Goal: Task Accomplishment & Management: Use online tool/utility

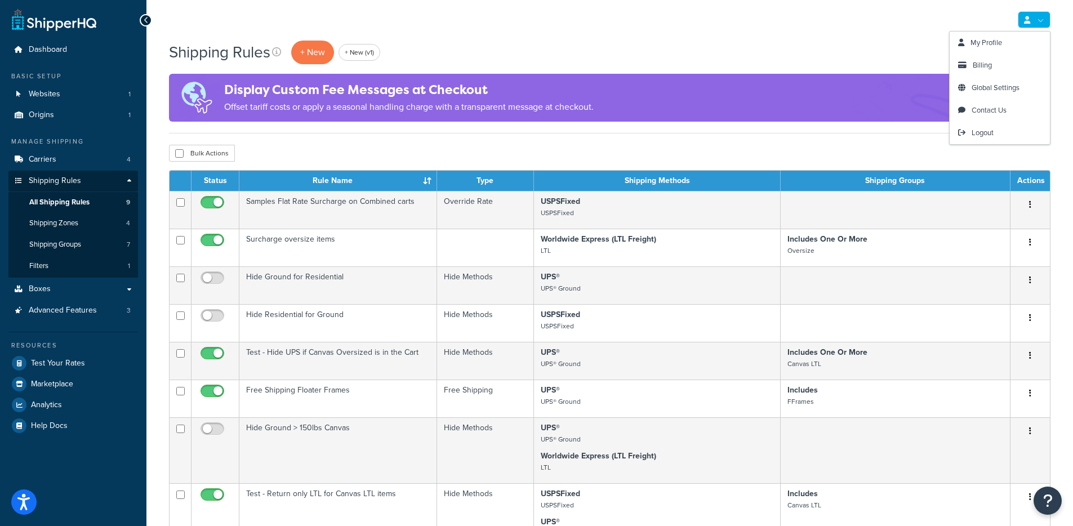
click at [1034, 19] on link at bounding box center [1034, 19] width 33 height 17
click at [808, 29] on div "My Profile Billing Global Settings Contact Us Logout" at bounding box center [609, 19] width 926 height 39
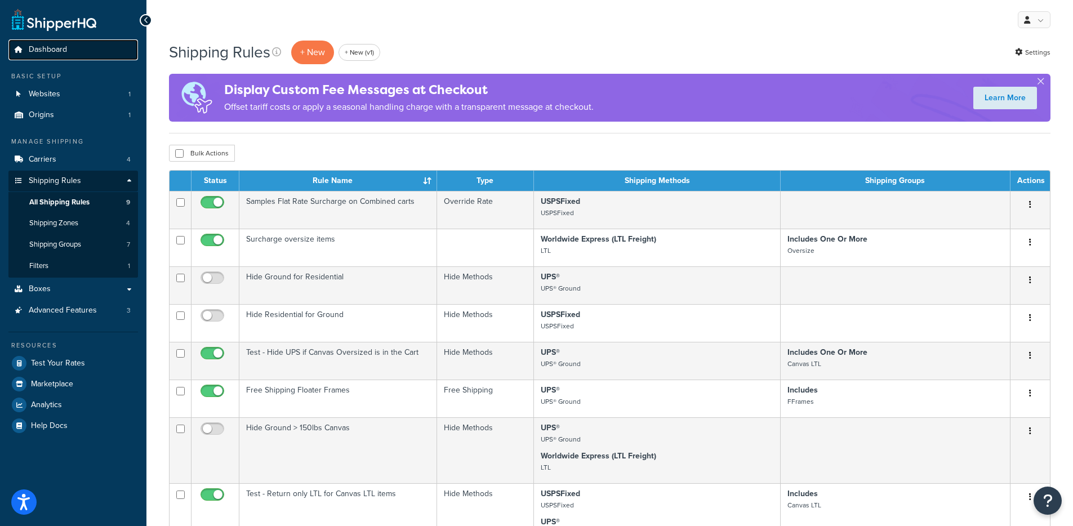
click at [78, 47] on link "Dashboard" at bounding box center [73, 49] width 130 height 21
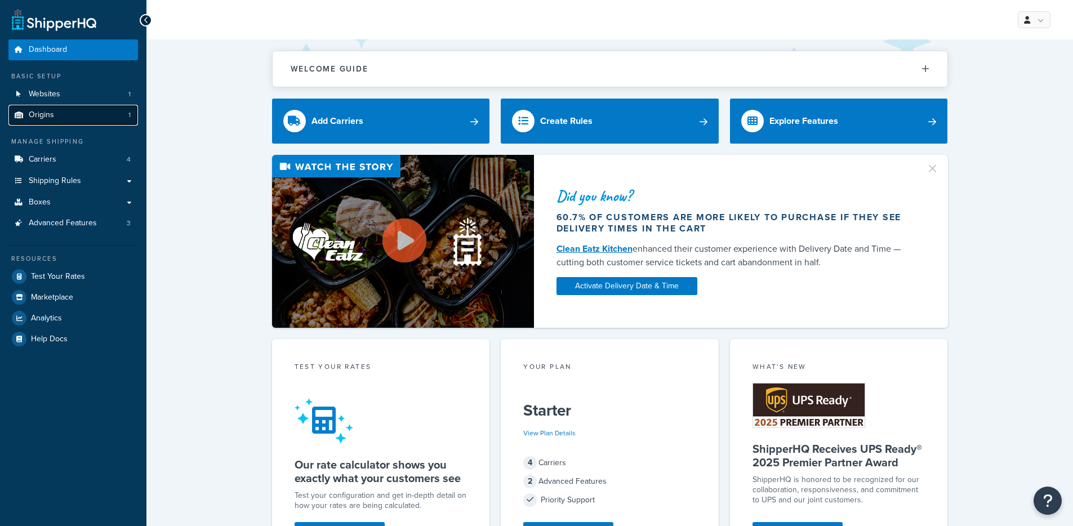
click at [77, 119] on link "Origins 1" at bounding box center [73, 115] width 130 height 21
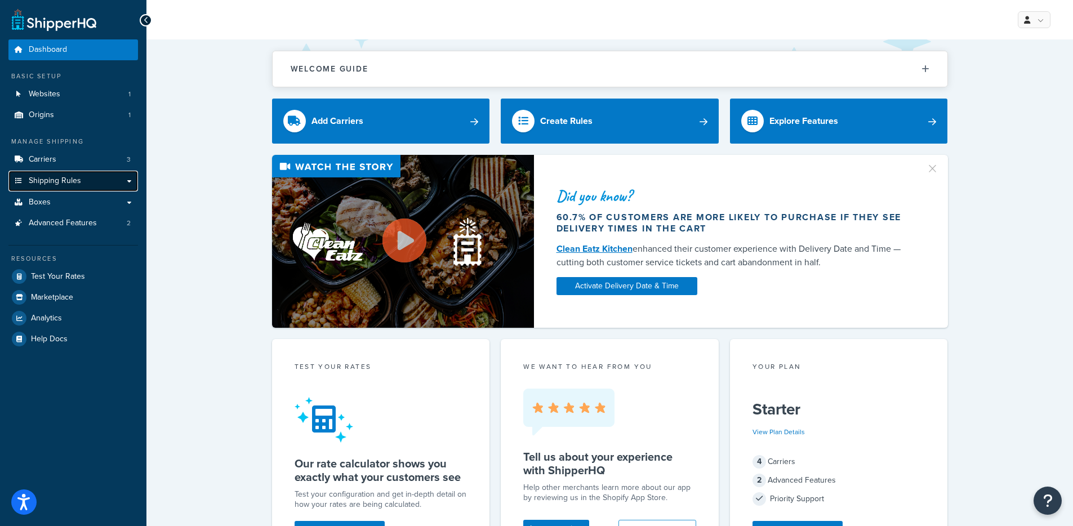
click at [69, 177] on span "Shipping Rules" at bounding box center [55, 181] width 52 height 10
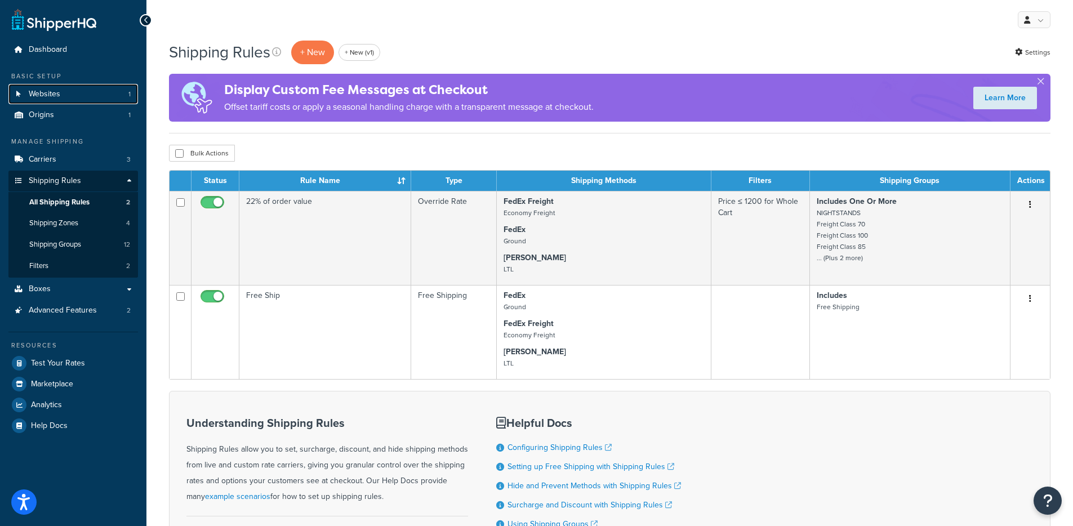
scroll to position [2, 0]
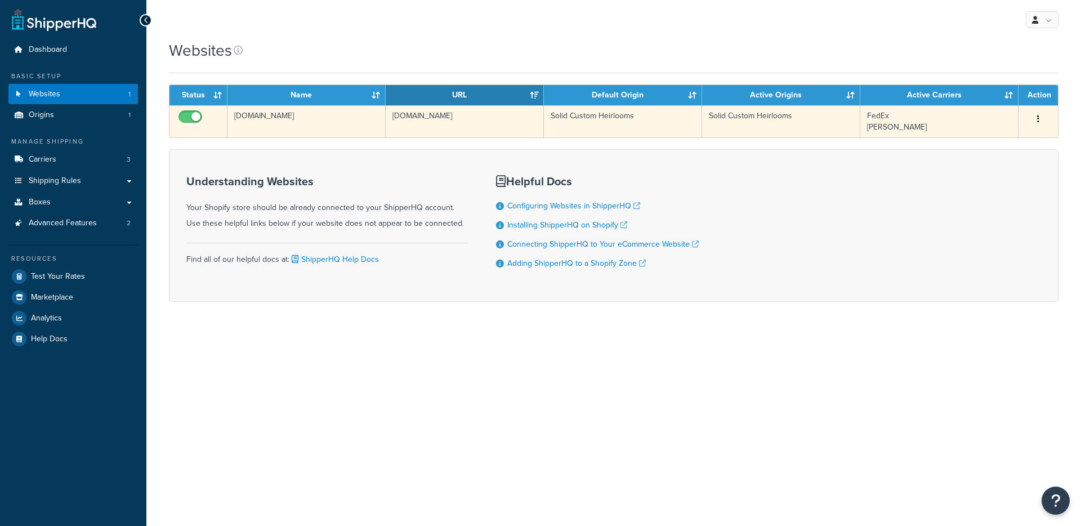
click at [363, 116] on td "[DOMAIN_NAME]" at bounding box center [307, 121] width 158 height 32
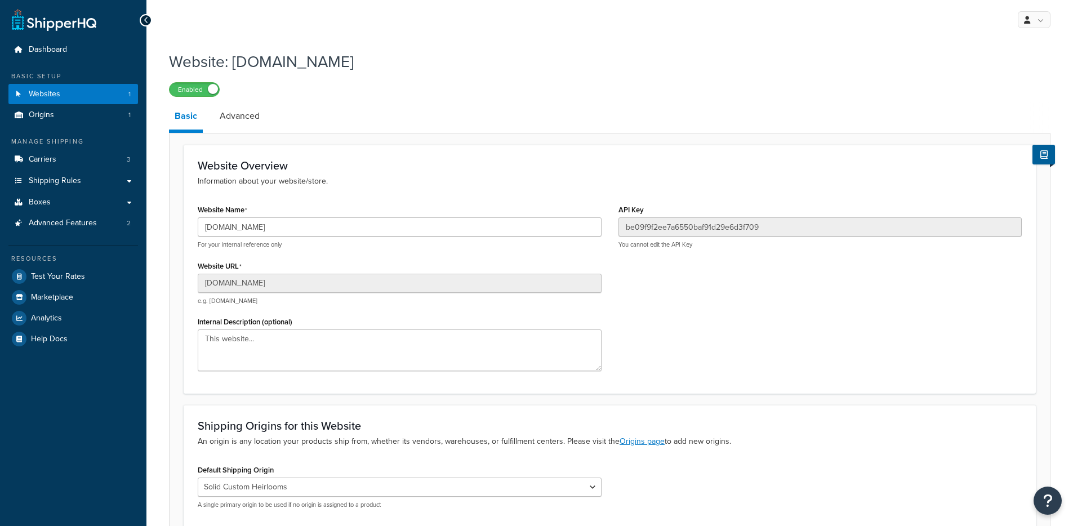
click at [358, 211] on div "Website Name solid-custom-heirlooms.myshopify.com For your internal reference o…" at bounding box center [400, 225] width 404 height 47
click at [355, 221] on input "solid-custom-heirlooms.myshopify.com" at bounding box center [400, 226] width 404 height 19
click at [355, 221] on input "[DOMAIN_NAME]" at bounding box center [400, 226] width 404 height 19
click at [65, 278] on span "Test Your Rates" at bounding box center [58, 277] width 54 height 10
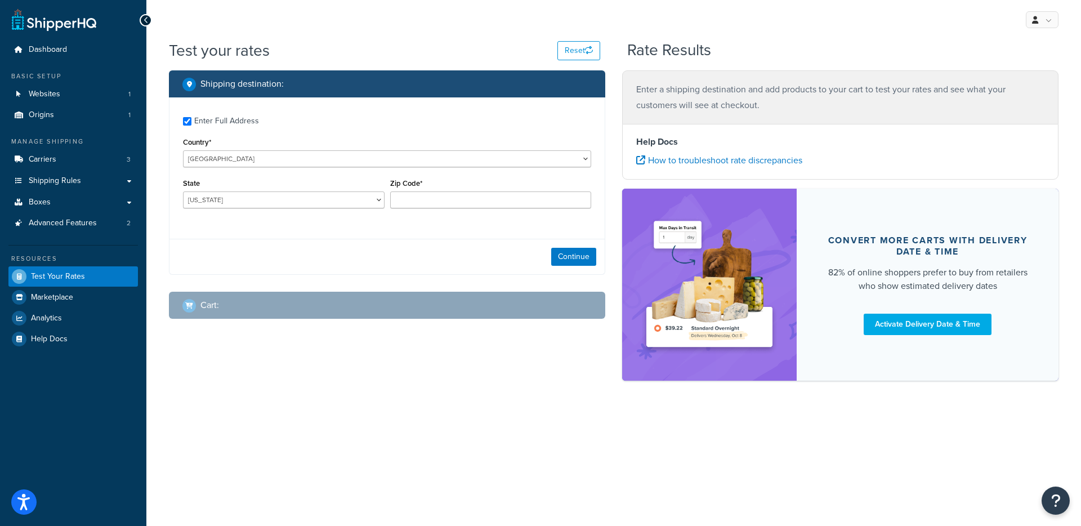
checkbox input "true"
type input "78759"
select select "TX"
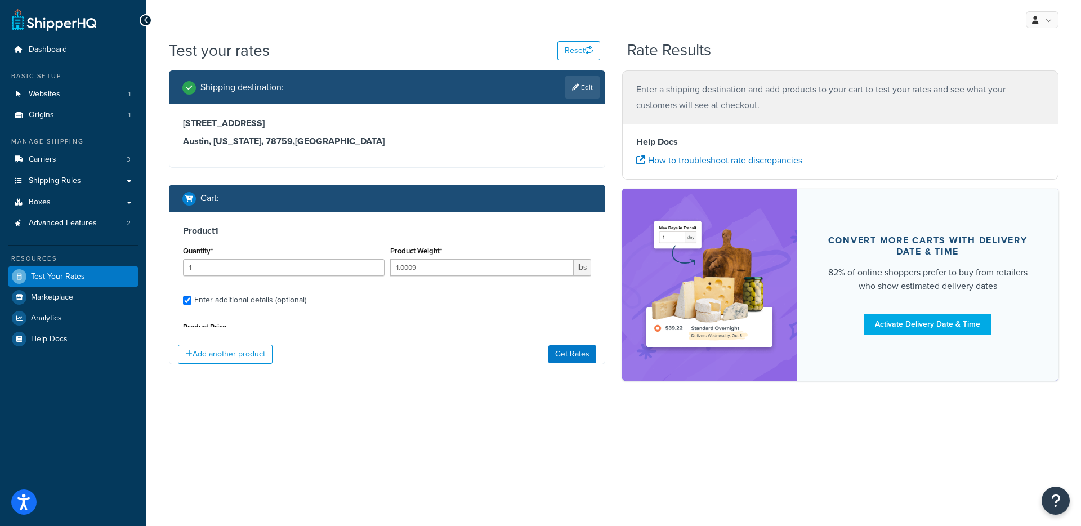
scroll to position [105, 0]
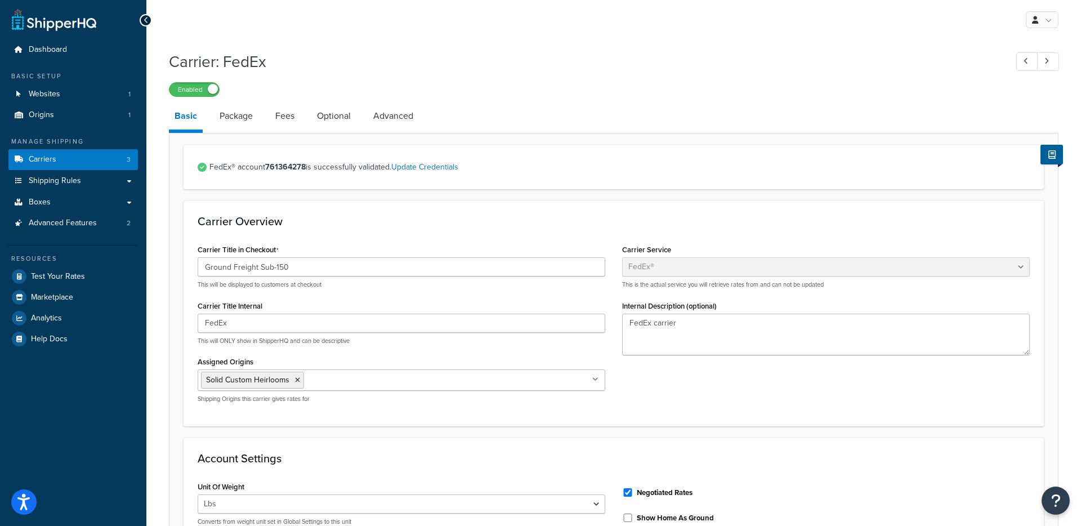
select select "fedEx"
select select "REGULAR_PICKUP"
select select "YOUR_PACKAGING"
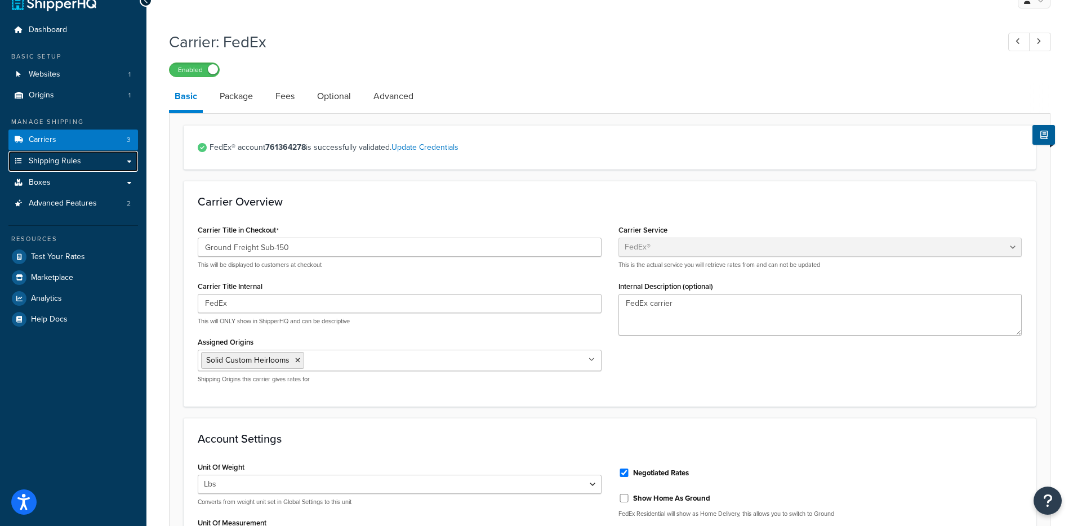
scroll to position [20, 0]
click at [255, 105] on link "Package" at bounding box center [236, 95] width 44 height 27
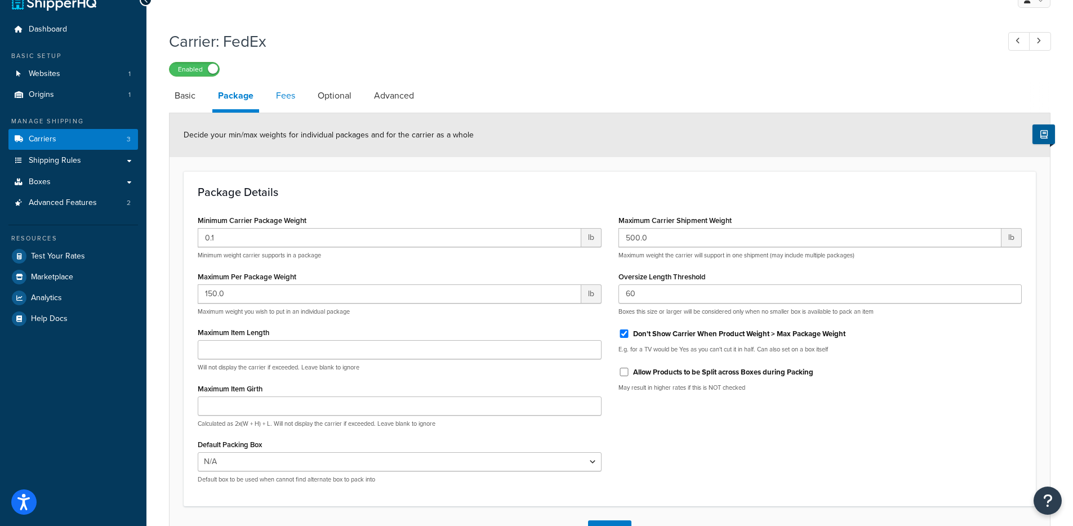
click at [295, 95] on link "Fees" at bounding box center [285, 95] width 30 height 27
select select "AFTER"
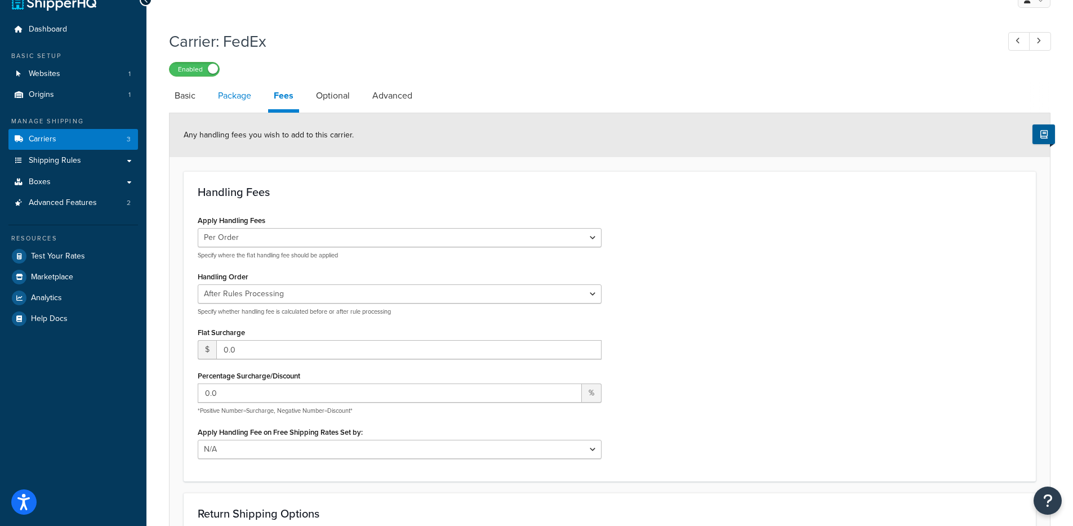
click at [249, 99] on link "Package" at bounding box center [234, 95] width 44 height 27
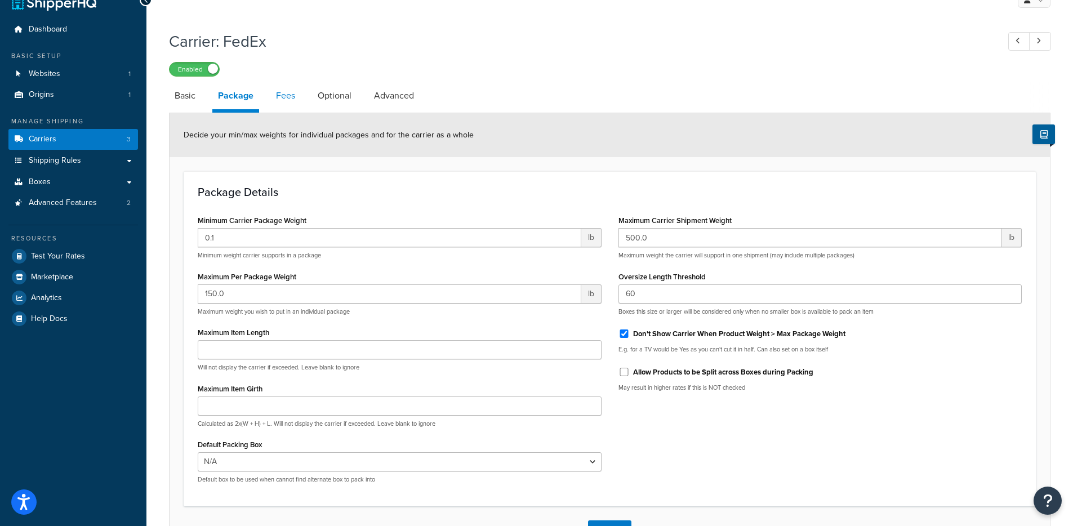
click at [292, 96] on link "Fees" at bounding box center [285, 95] width 30 height 27
select select "AFTER"
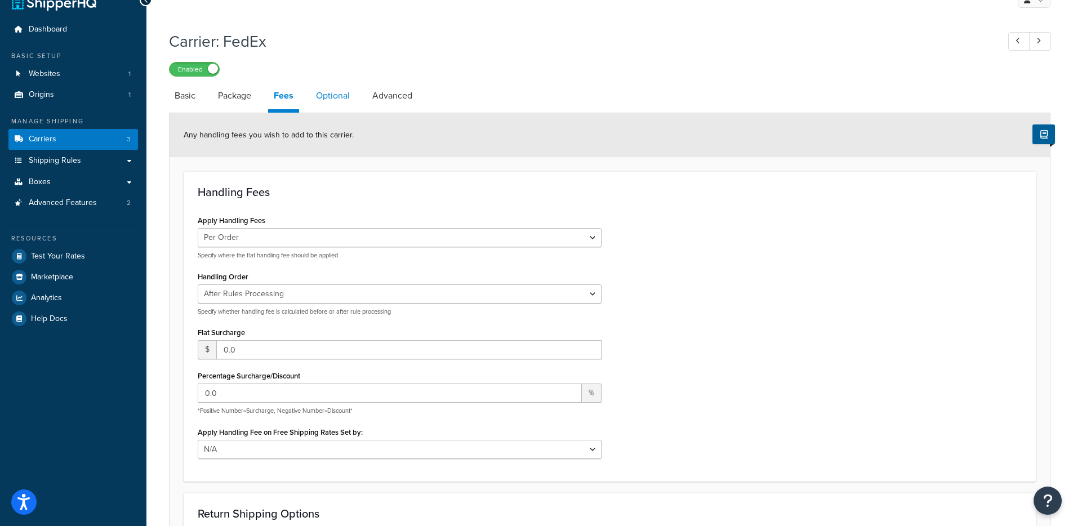
click at [340, 95] on link "Optional" at bounding box center [332, 95] width 45 height 27
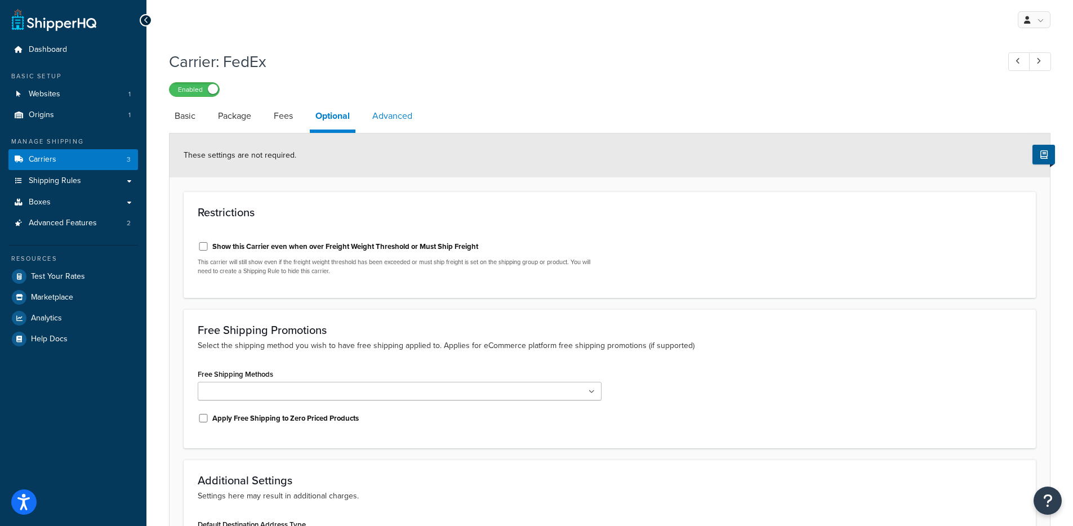
click at [379, 115] on link "Advanced" at bounding box center [392, 115] width 51 height 27
select select "false"
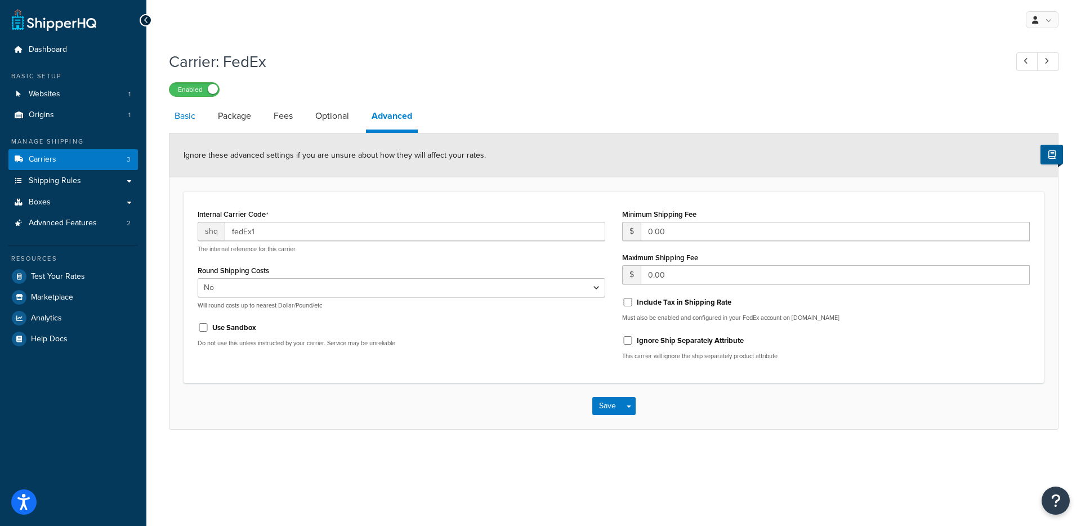
click at [184, 117] on link "Basic" at bounding box center [185, 115] width 32 height 27
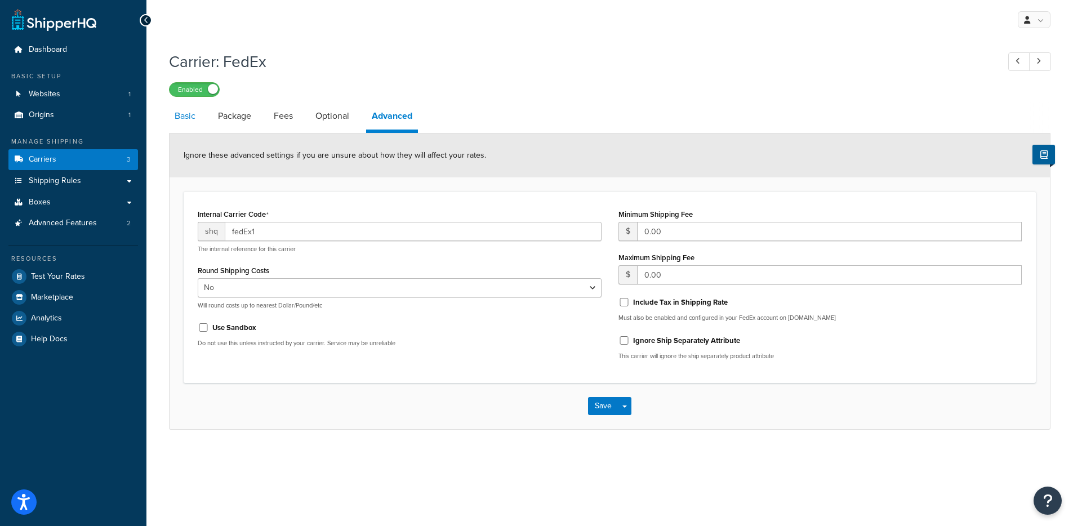
select select "fedEx"
select select "REGULAR_PICKUP"
select select "YOUR_PACKAGING"
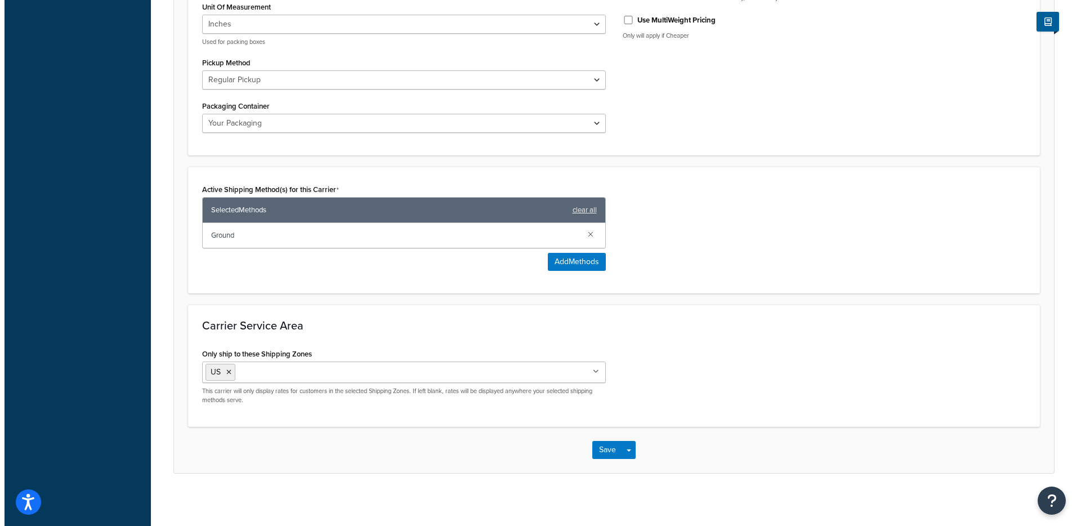
scroll to position [533, 0]
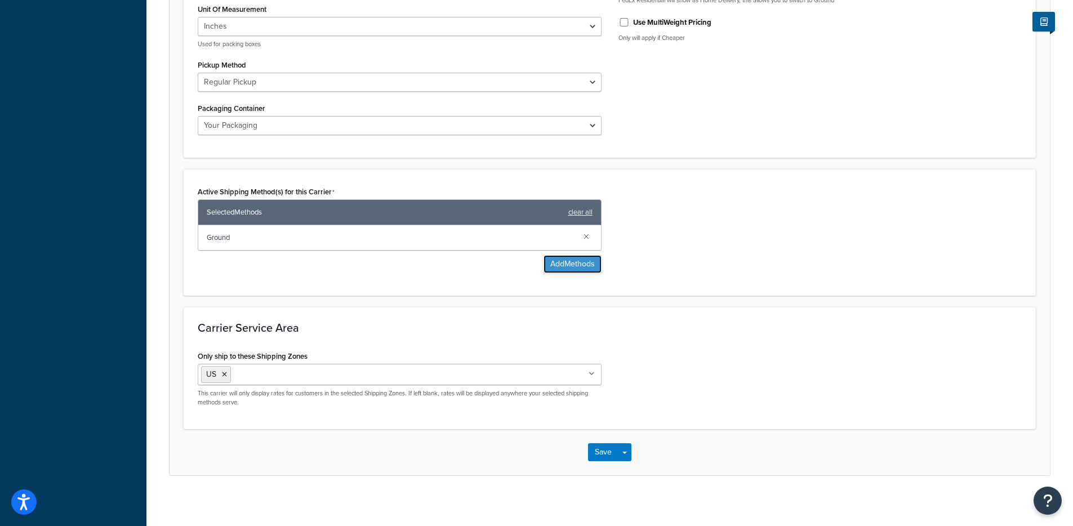
click at [545, 269] on button "Add Methods" at bounding box center [572, 264] width 58 height 18
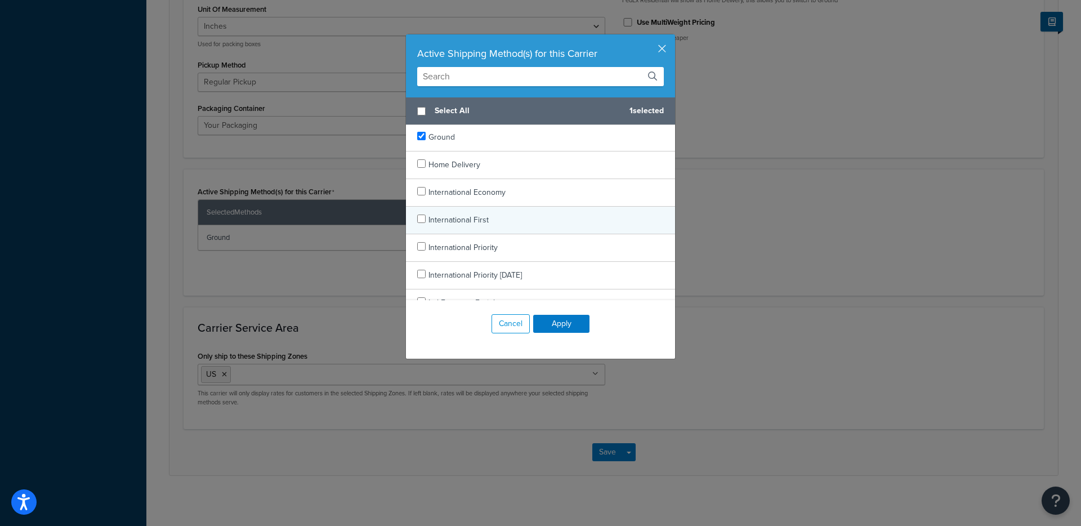
scroll to position [690, 0]
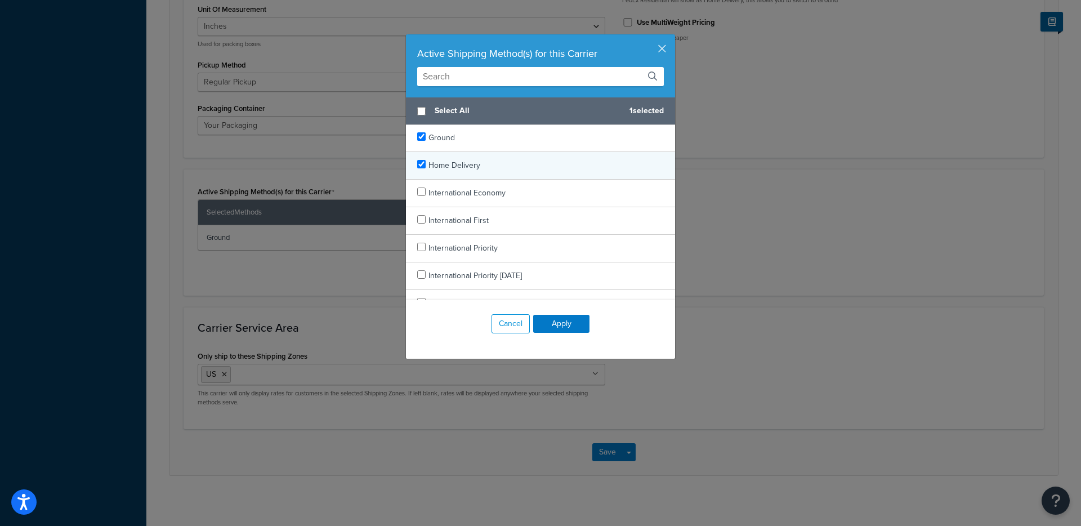
checkbox input "true"
click at [458, 168] on span "Home Delivery" at bounding box center [455, 165] width 52 height 12
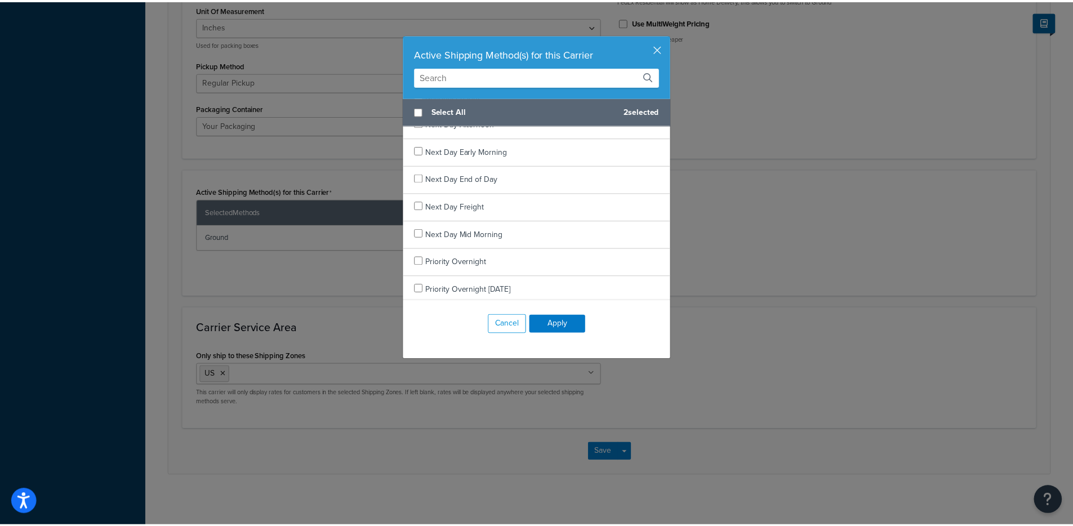
scroll to position [983, 0]
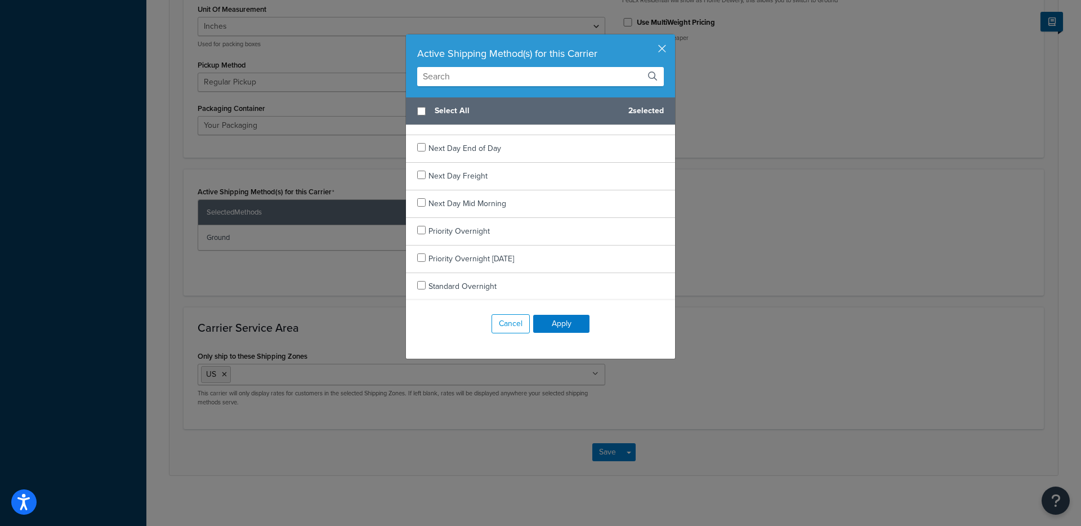
click at [660, 56] on div "Active Shipping Method(s) for this Carrier" at bounding box center [540, 65] width 269 height 63
click at [659, 55] on div "Active Shipping Method(s) for this Carrier" at bounding box center [540, 54] width 247 height 16
click at [672, 37] on button "button" at bounding box center [673, 35] width 3 height 3
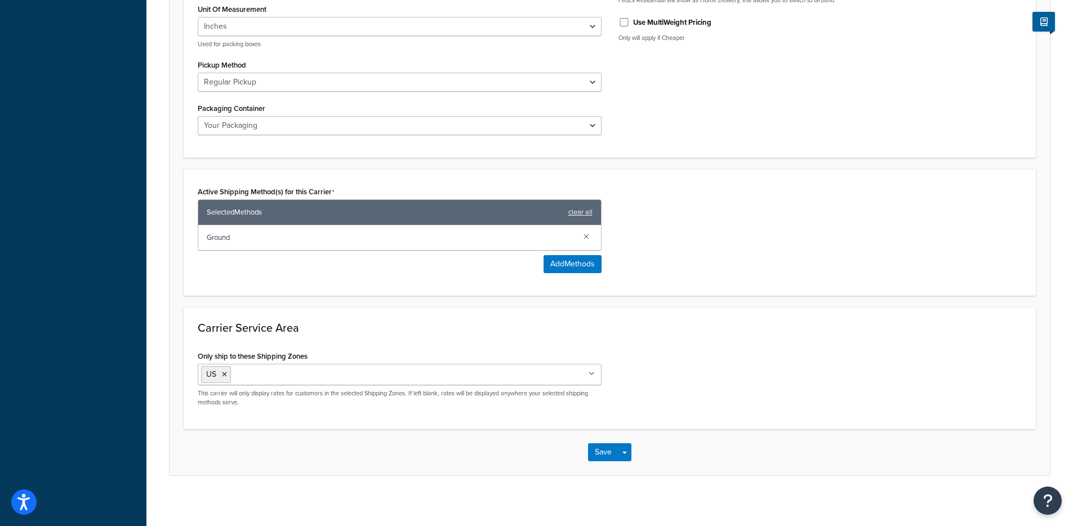
click at [706, 147] on div "Account Settings Unit Of Weight Lbs Kgs Convert LBS to KG Converts from weight …" at bounding box center [610, 31] width 852 height 254
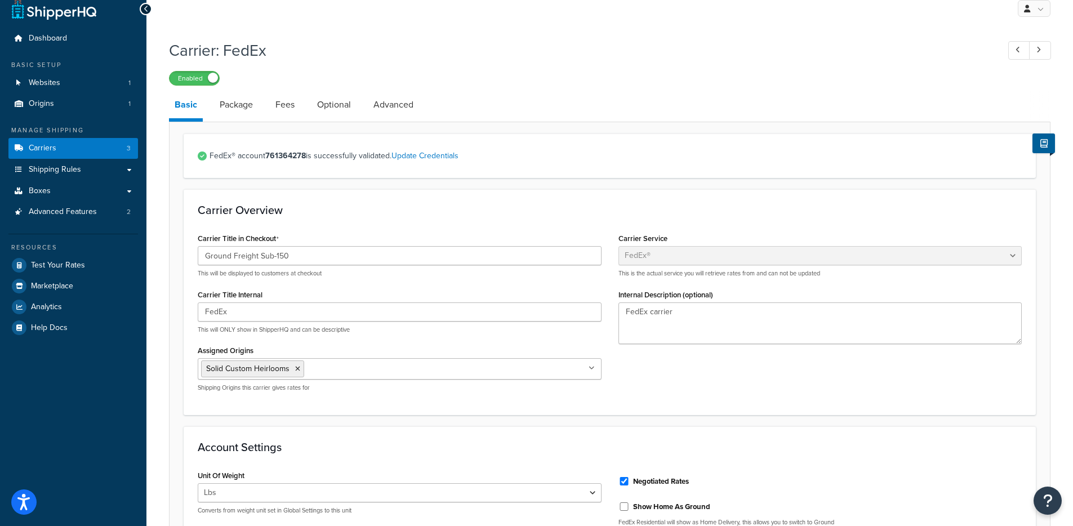
scroll to position [0, 0]
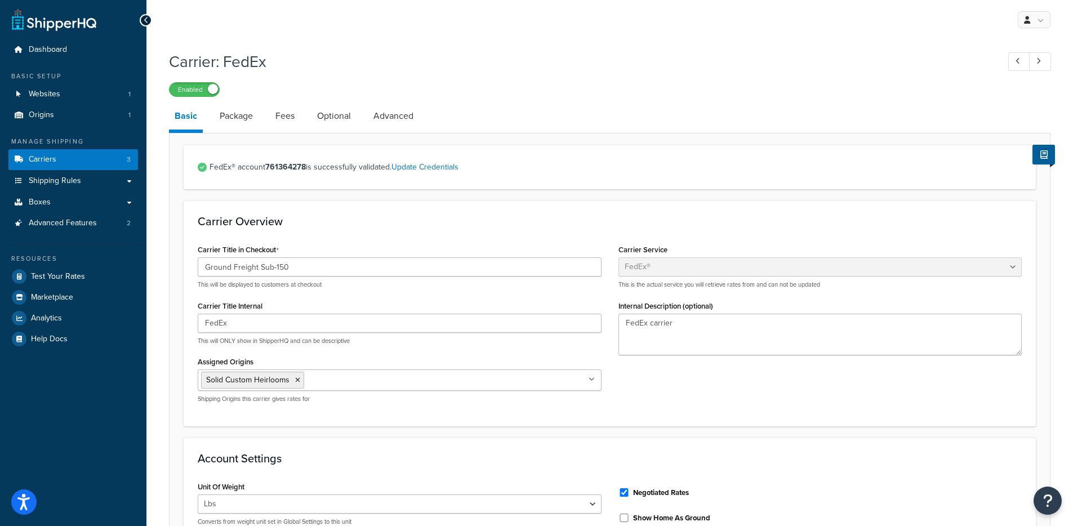
click at [359, 123] on li "Optional" at bounding box center [339, 115] width 56 height 27
click at [373, 119] on link "Advanced" at bounding box center [393, 115] width 51 height 27
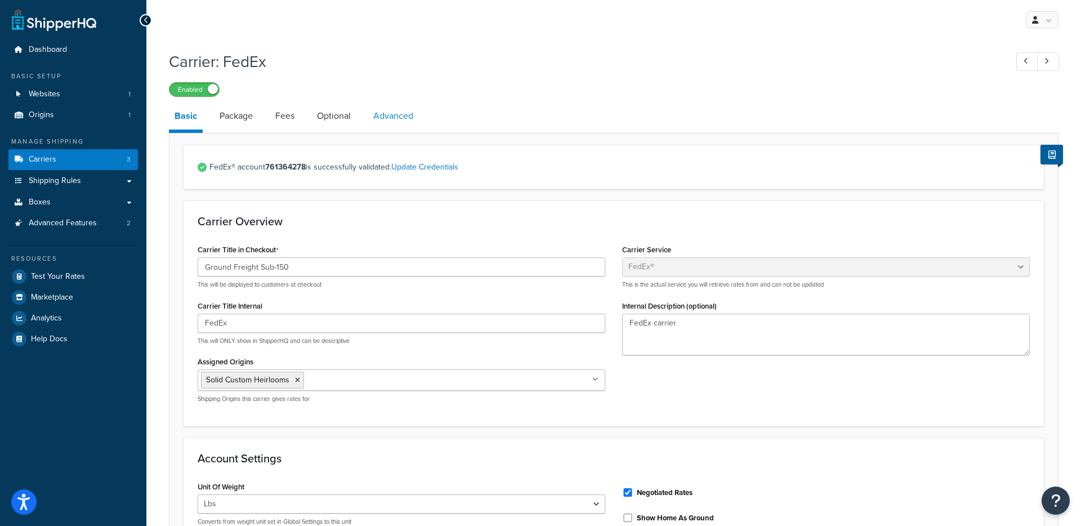
select select "false"
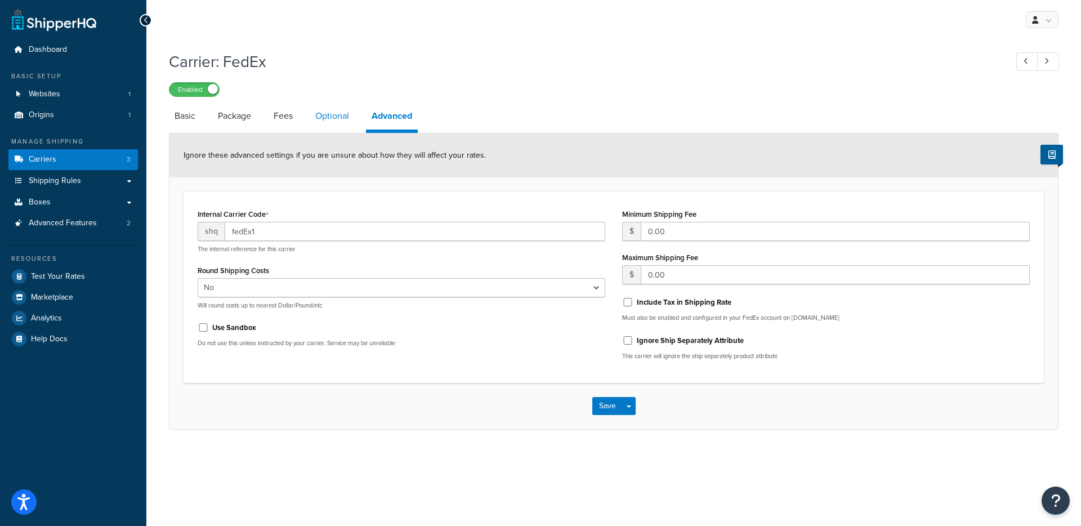
click at [339, 124] on link "Optional" at bounding box center [332, 115] width 45 height 27
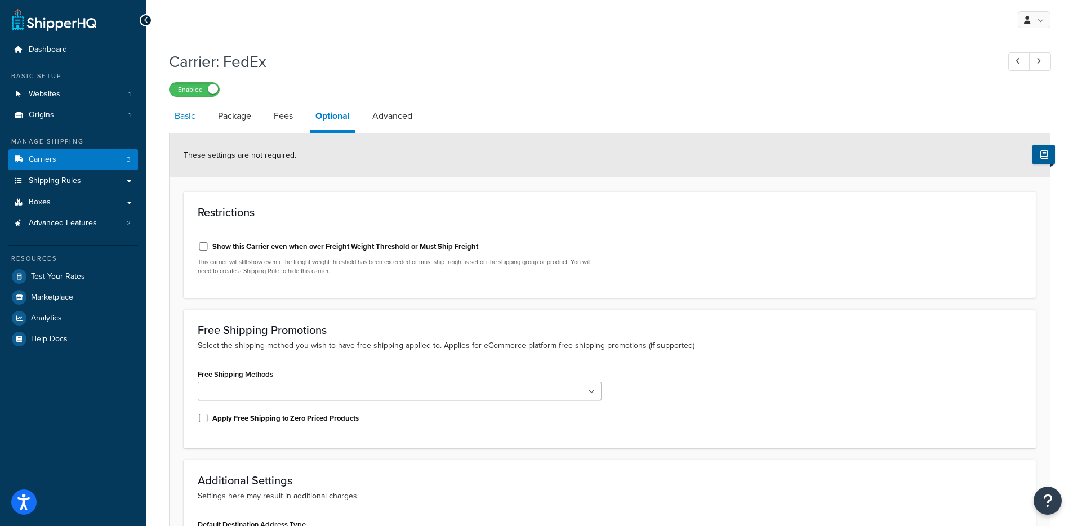
click at [177, 116] on link "Basic" at bounding box center [185, 115] width 32 height 27
select select "fedEx"
select select "REGULAR_PICKUP"
select select "YOUR_PACKAGING"
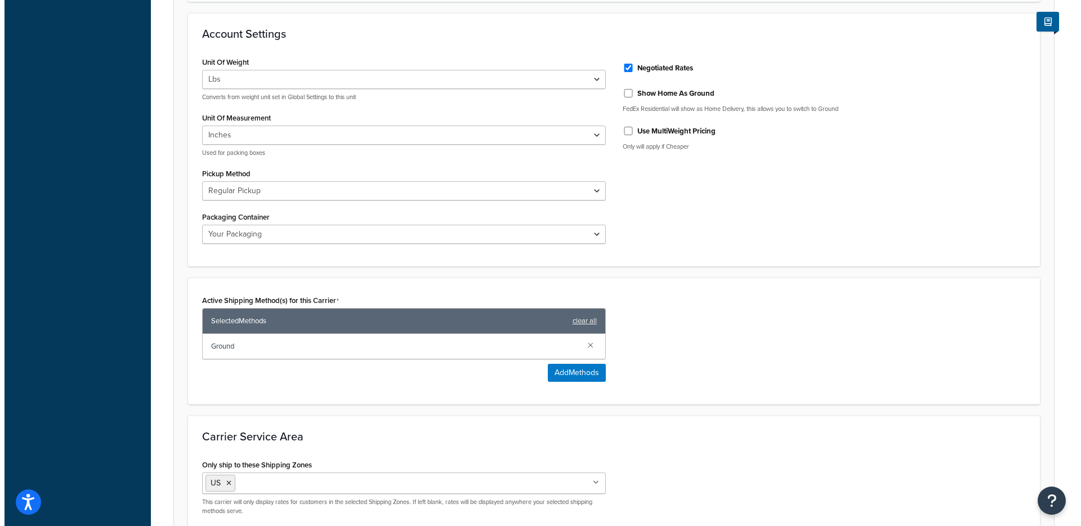
scroll to position [428, 0]
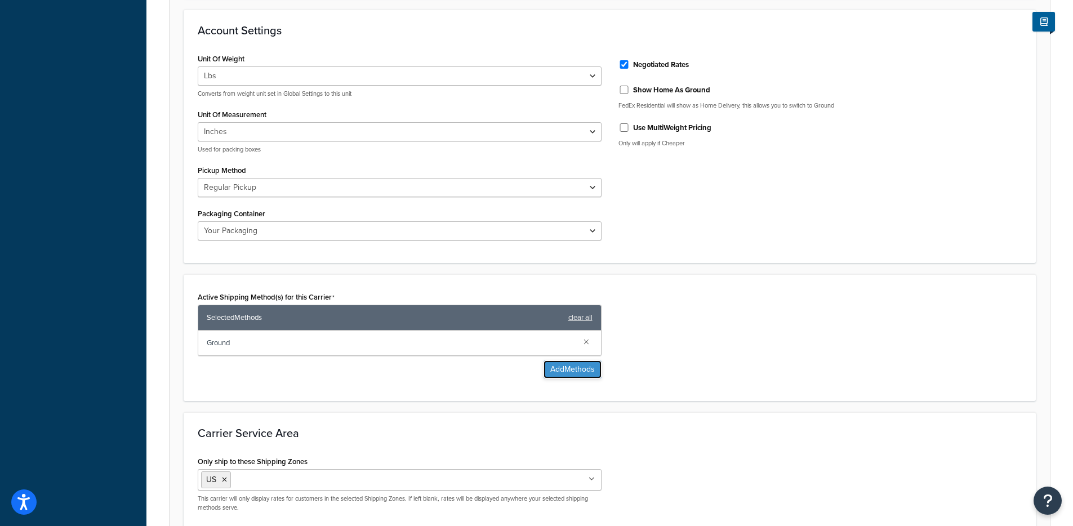
click at [551, 367] on button "Add Methods" at bounding box center [572, 369] width 58 height 18
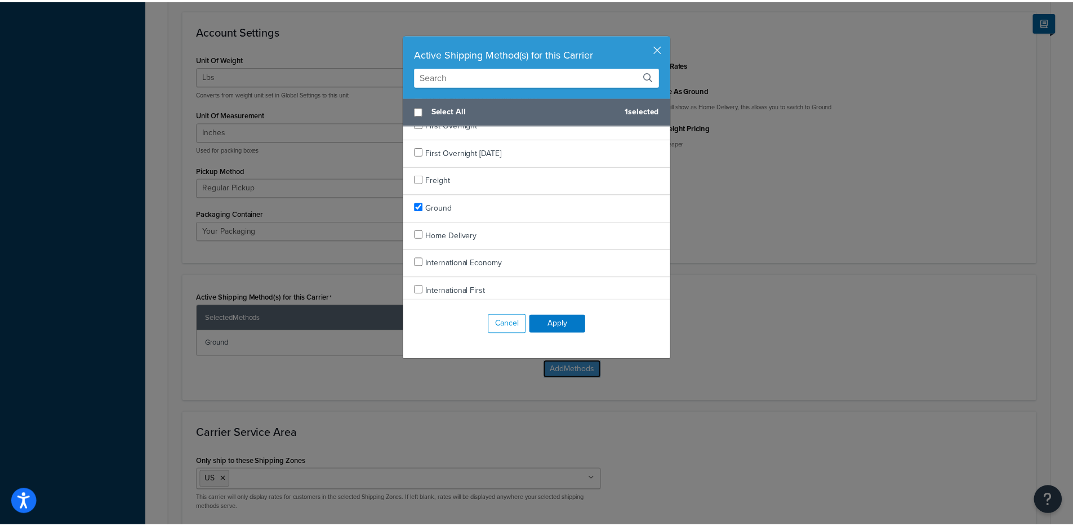
scroll to position [634, 0]
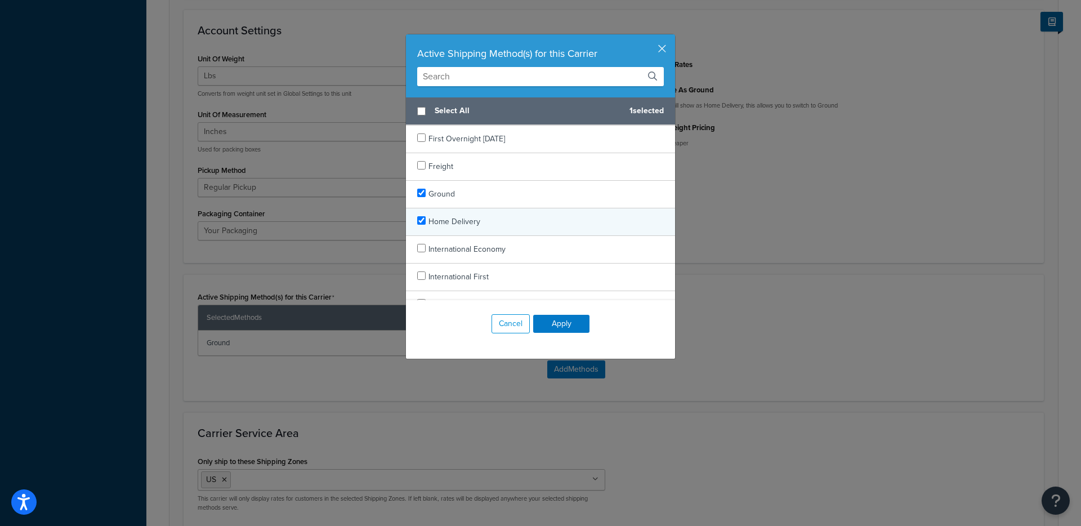
checkbox input "true"
click at [430, 224] on span "Home Delivery" at bounding box center [455, 222] width 52 height 12
click at [569, 326] on button "Apply" at bounding box center [561, 324] width 56 height 18
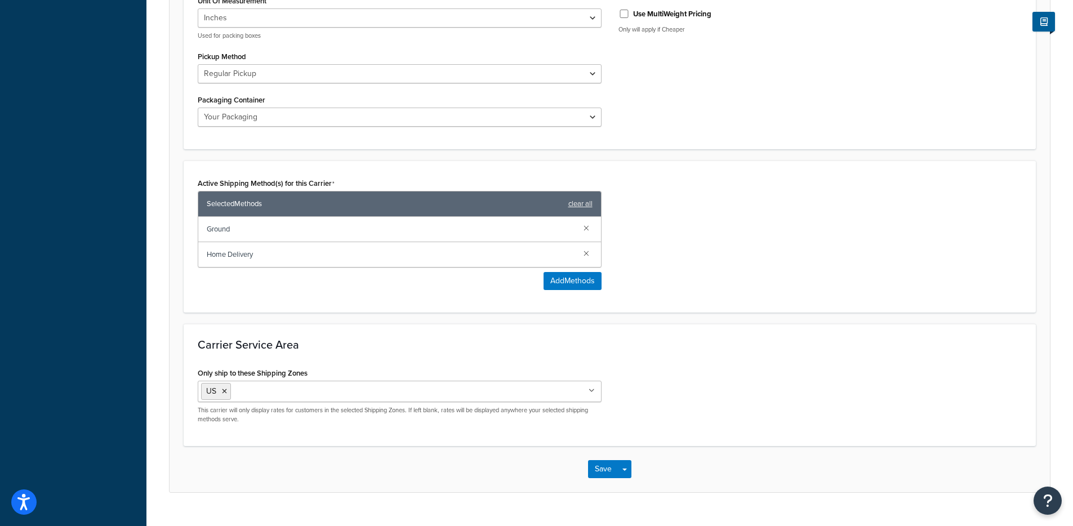
scroll to position [565, 0]
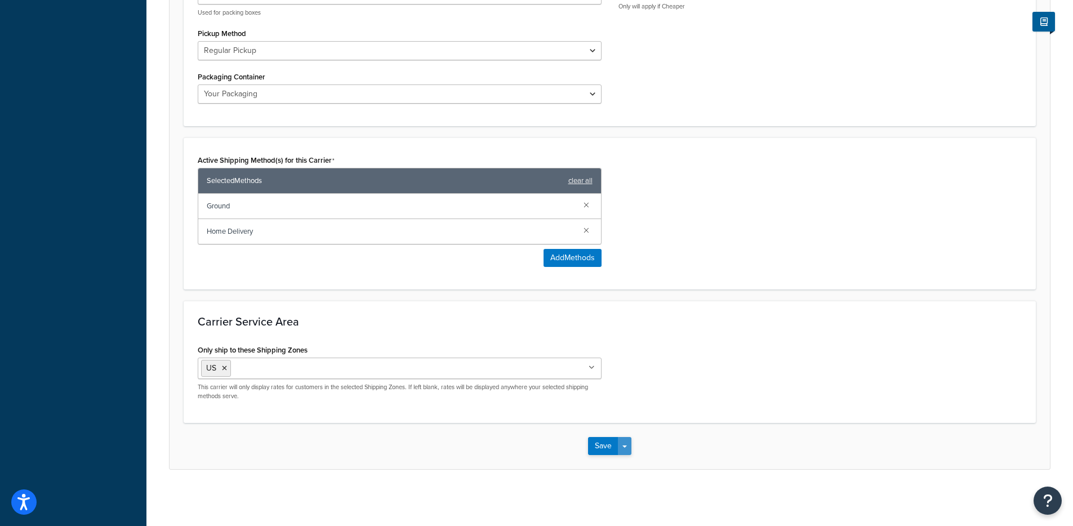
click at [624, 455] on div "Save Save Dropdown Save and Edit" at bounding box center [609, 446] width 880 height 46
click at [625, 452] on button "Save Dropdown" at bounding box center [625, 446] width 14 height 18
click at [632, 472] on button "Save and Edit" at bounding box center [629, 467] width 82 height 24
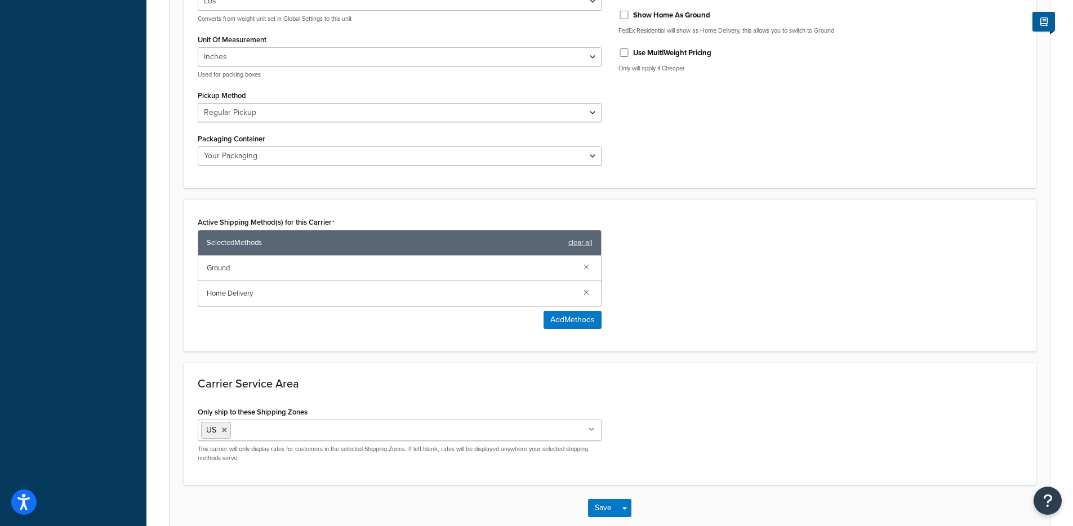
scroll to position [0, 0]
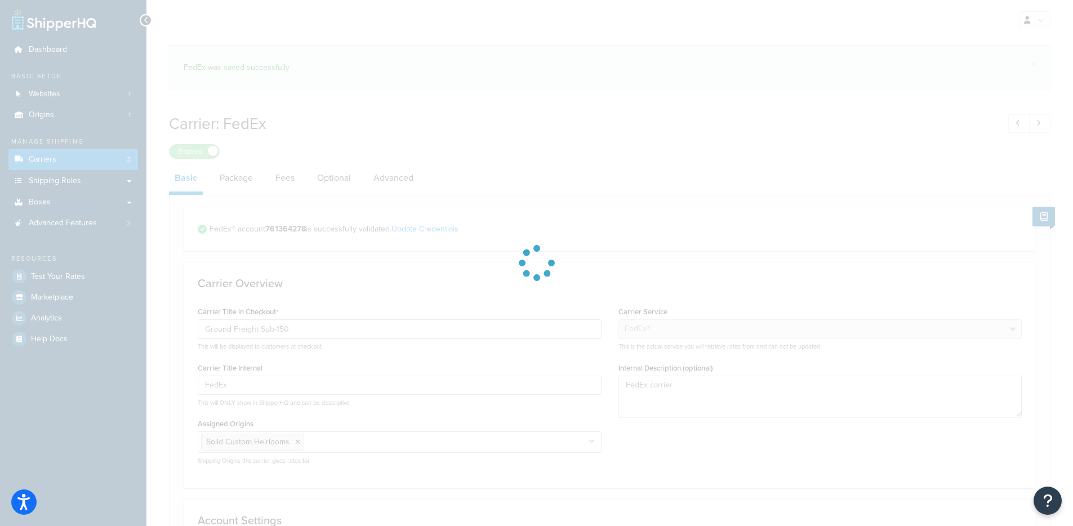
select select "fedEx"
select select "REGULAR_PICKUP"
select select "YOUR_PACKAGING"
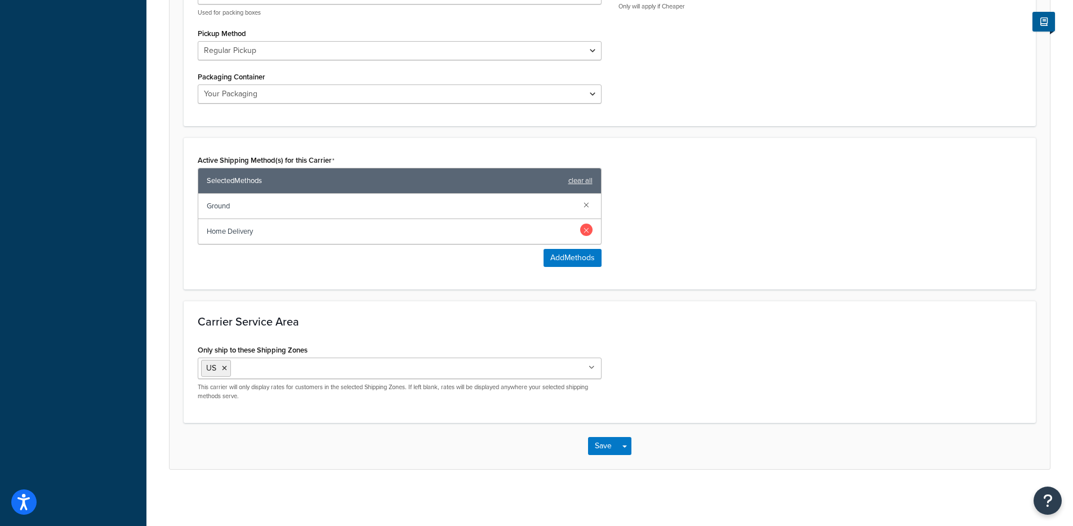
click at [586, 229] on link at bounding box center [586, 230] width 12 height 12
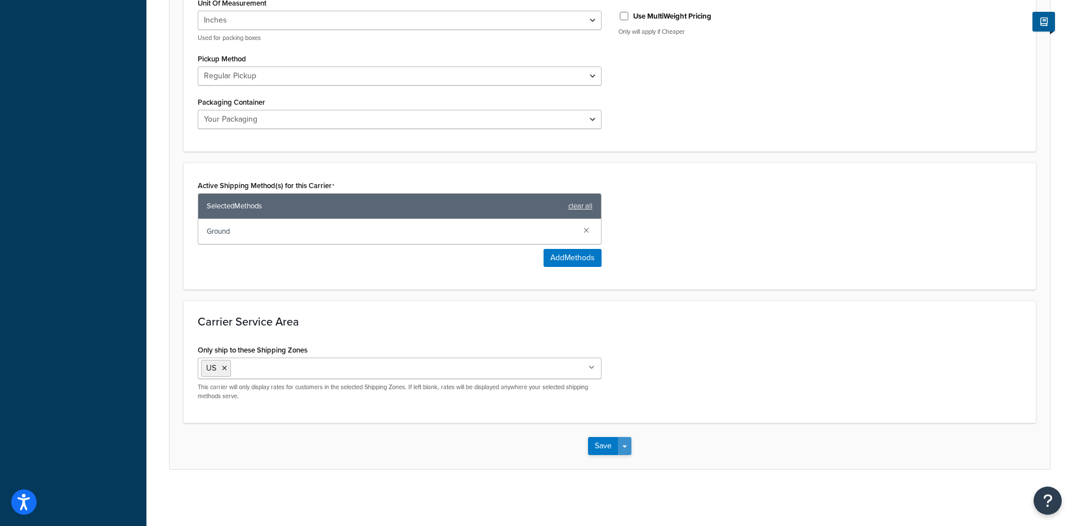
click at [625, 445] on span "button" at bounding box center [624, 446] width 5 height 2
click at [632, 466] on button "Save and Edit" at bounding box center [629, 467] width 82 height 24
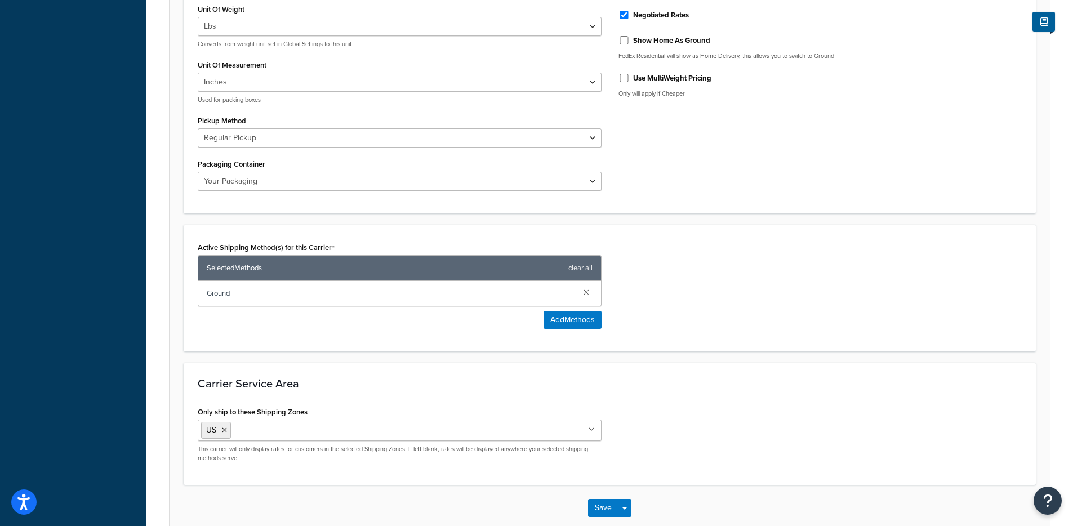
scroll to position [0, 0]
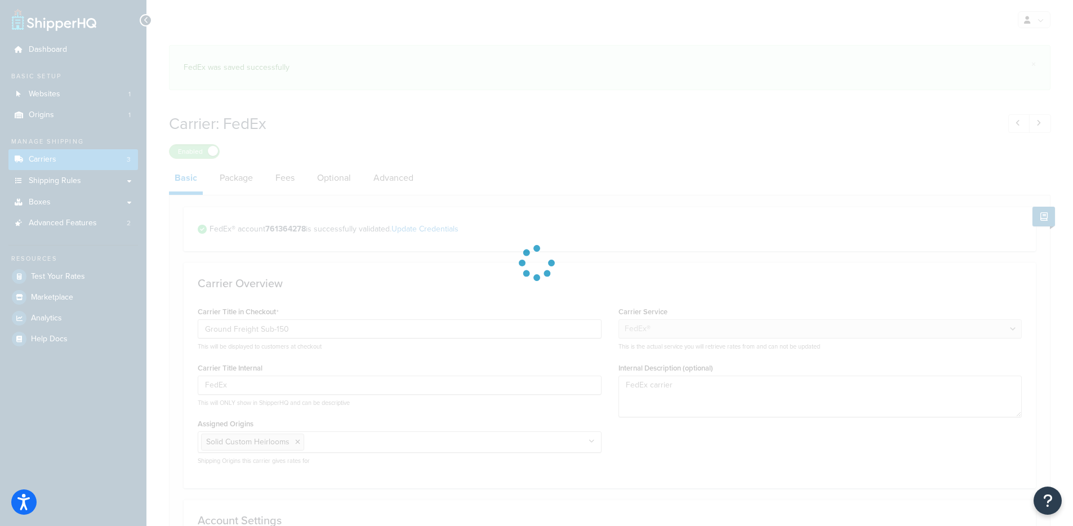
select select "fedEx"
select select "REGULAR_PICKUP"
select select "YOUR_PACKAGING"
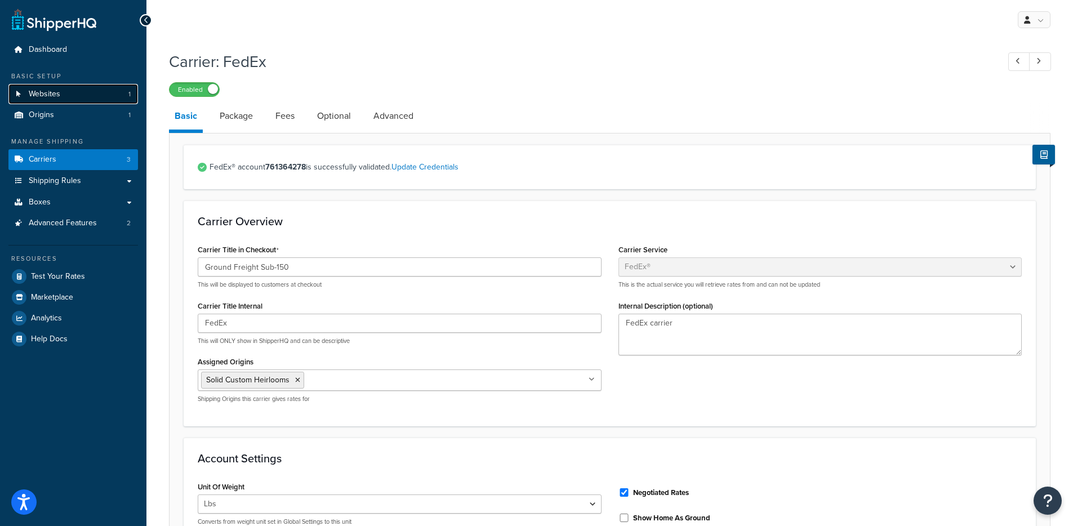
click at [118, 84] on link "Websites 1" at bounding box center [73, 94] width 130 height 21
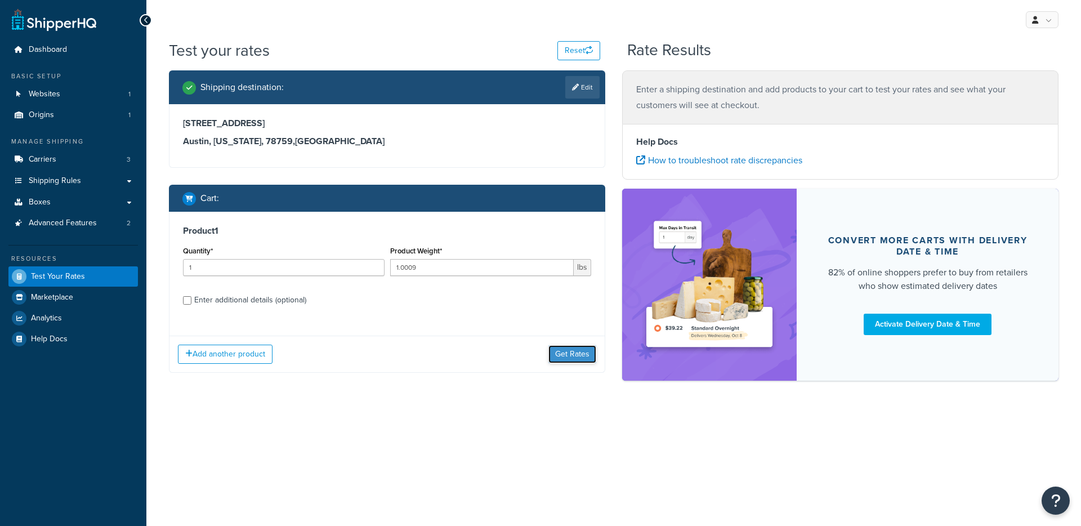
click at [561, 354] on button "Get Rates" at bounding box center [572, 354] width 48 height 18
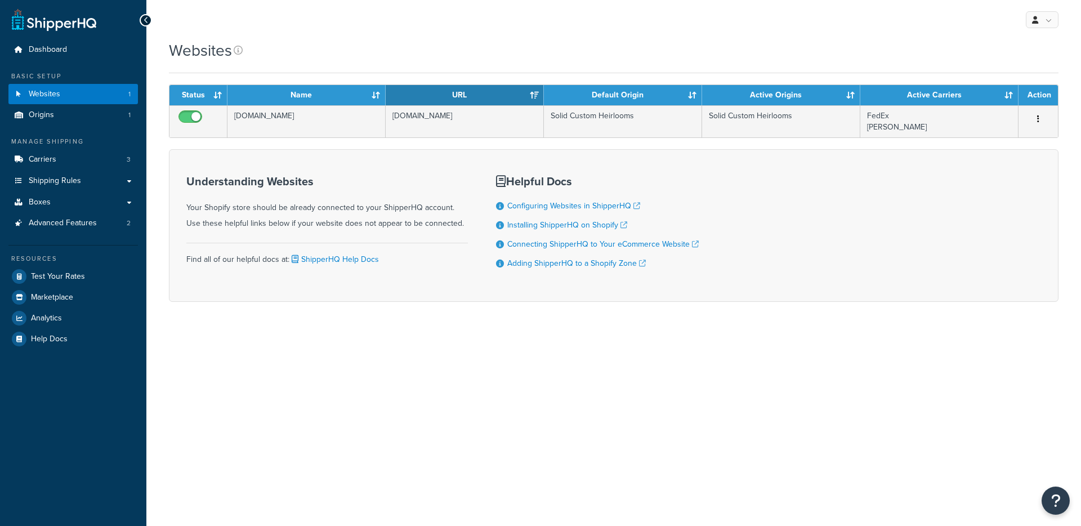
click at [331, 122] on td "[DOMAIN_NAME]" at bounding box center [307, 121] width 158 height 32
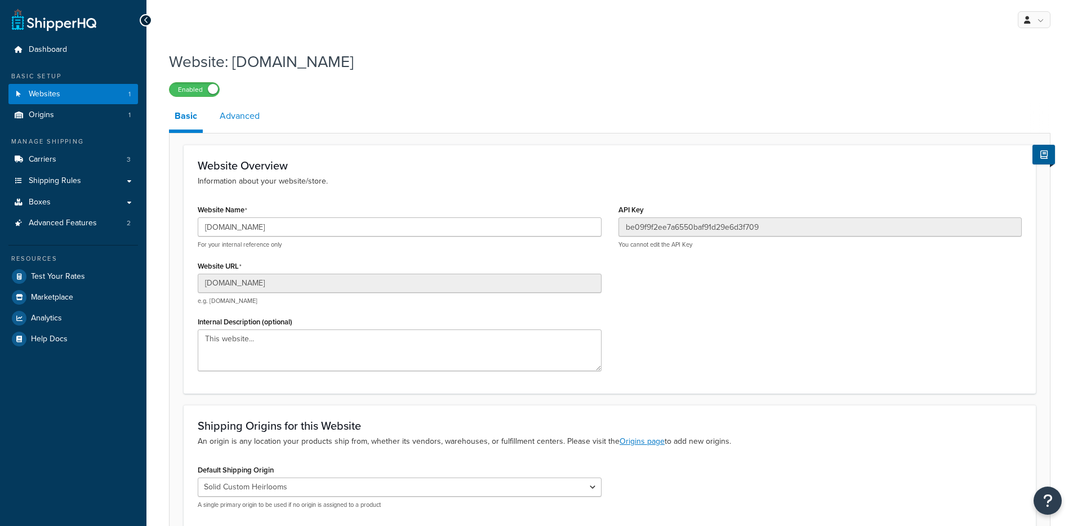
click at [247, 122] on link "Advanced" at bounding box center [239, 115] width 51 height 27
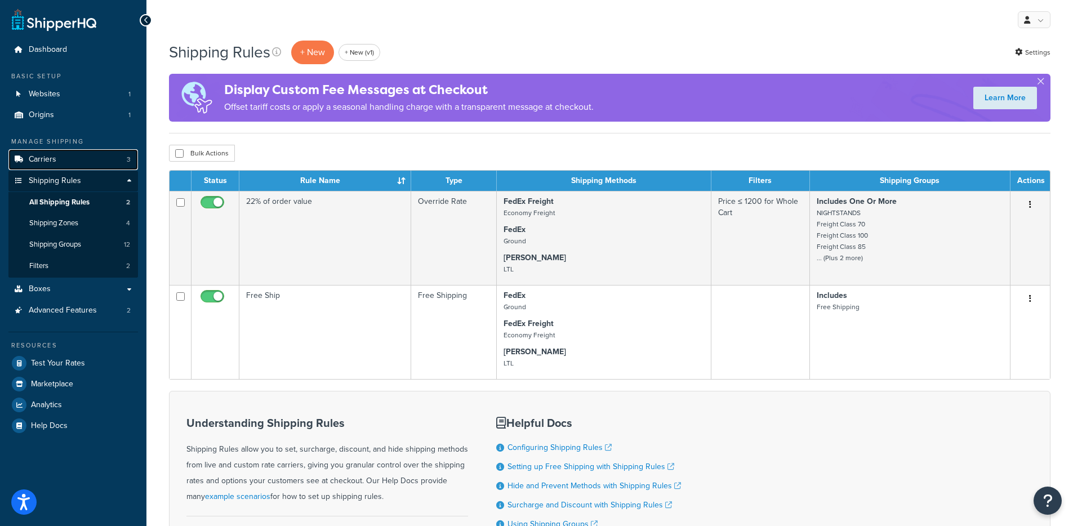
click at [65, 157] on link "Carriers 3" at bounding box center [73, 159] width 130 height 21
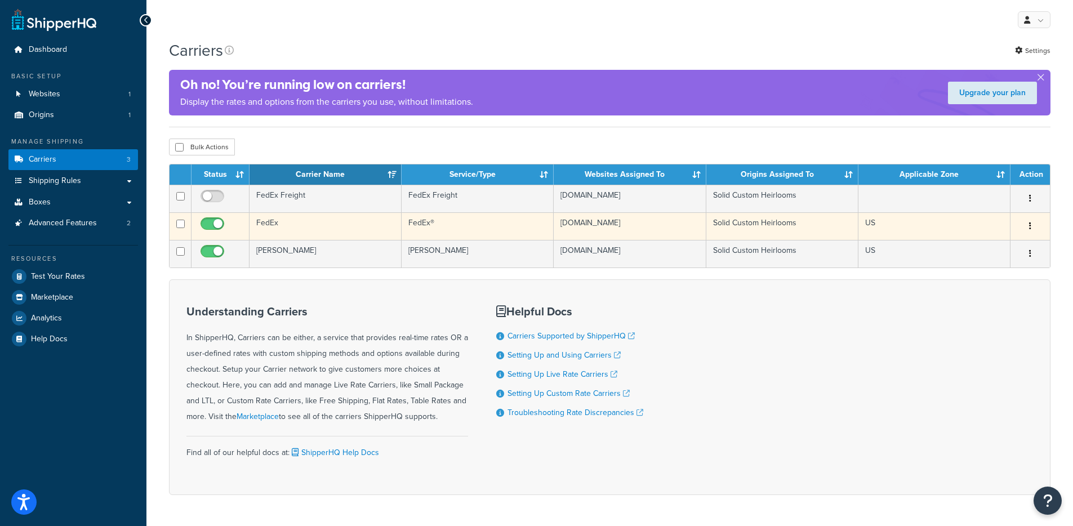
click at [303, 228] on td "FedEx" at bounding box center [325, 226] width 152 height 28
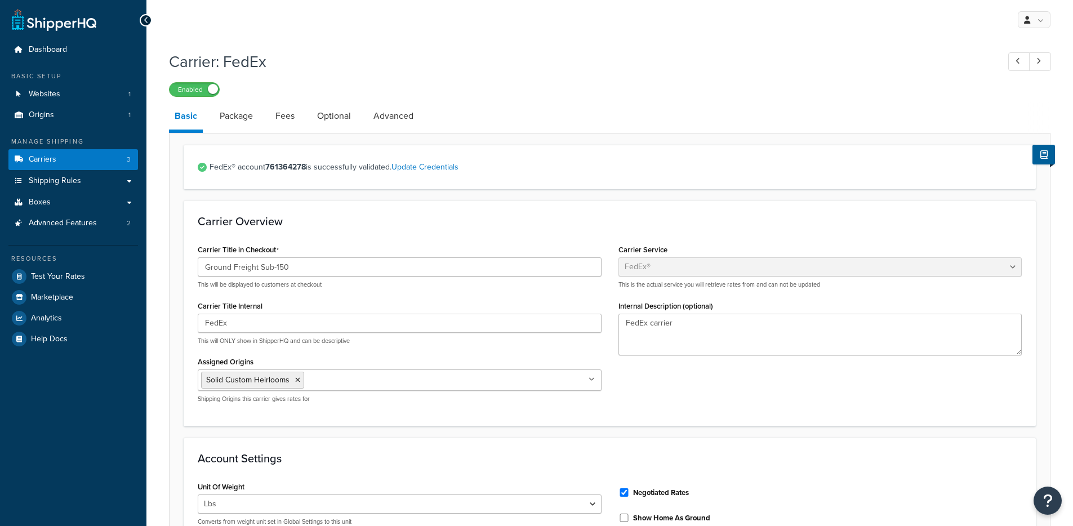
select select "fedEx"
select select "REGULAR_PICKUP"
select select "YOUR_PACKAGING"
click at [344, 115] on link "Optional" at bounding box center [333, 115] width 45 height 27
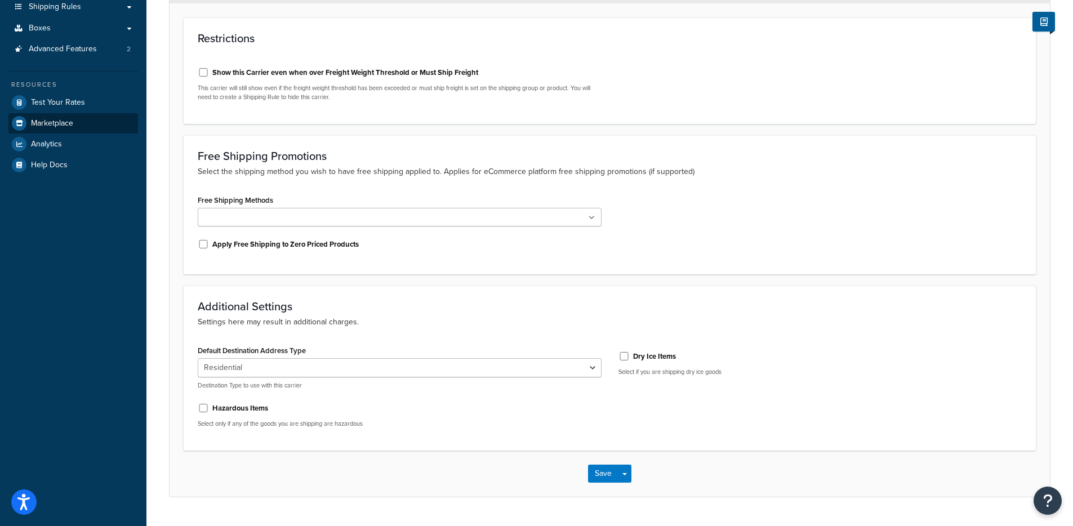
scroll to position [151, 0]
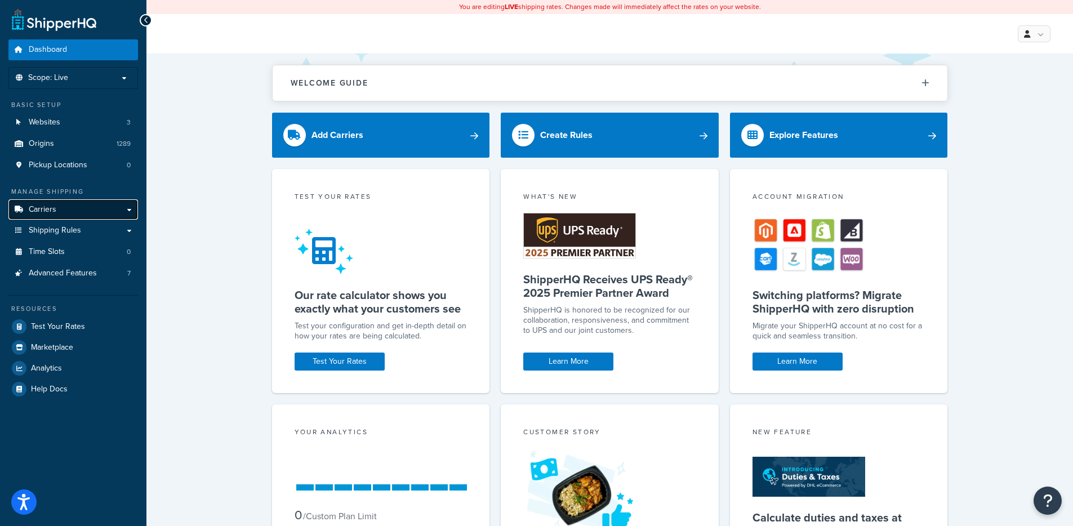
click at [116, 216] on link "Carriers" at bounding box center [73, 209] width 130 height 21
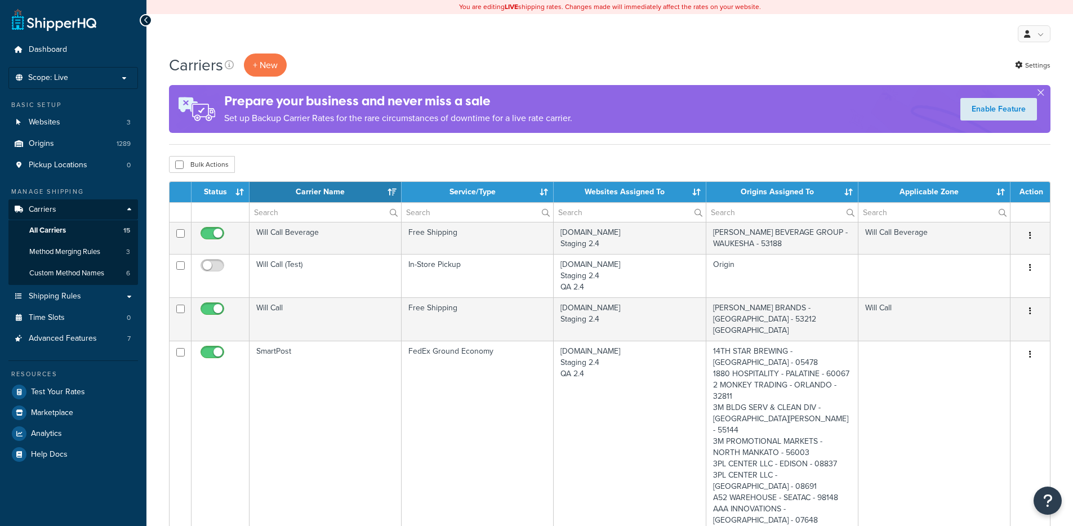
select select "15"
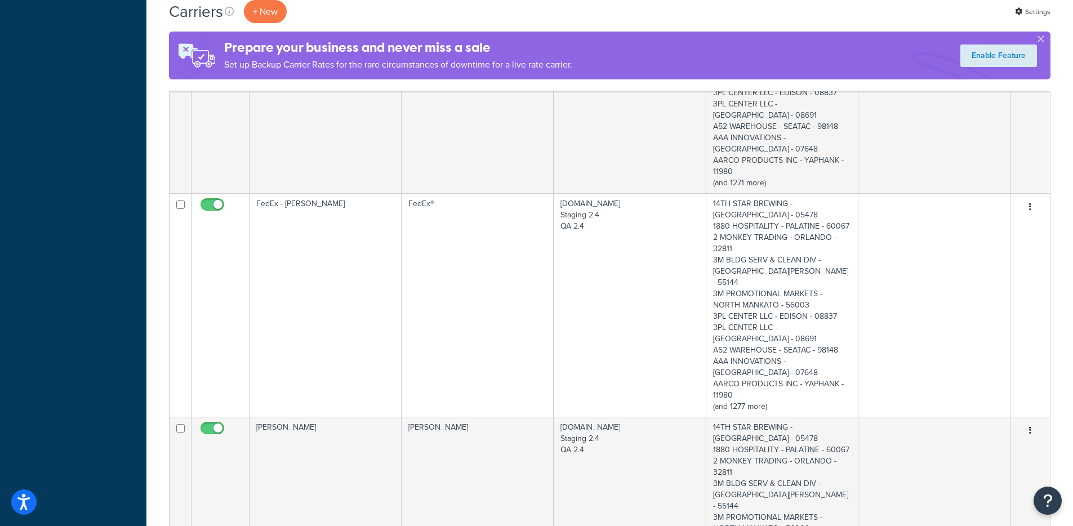
scroll to position [2161, 0]
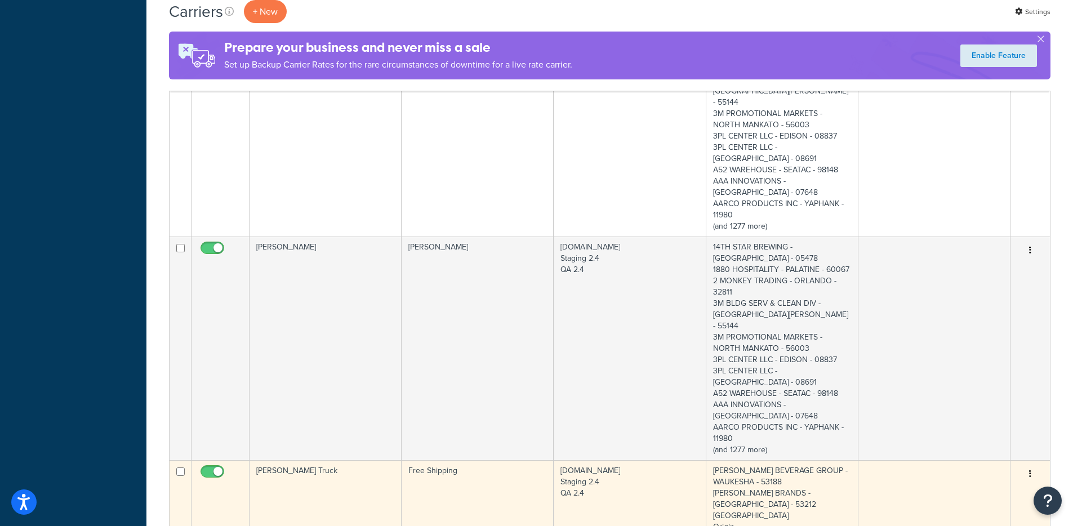
click at [349, 460] on td "[PERSON_NAME] Truck" at bounding box center [325, 498] width 152 height 77
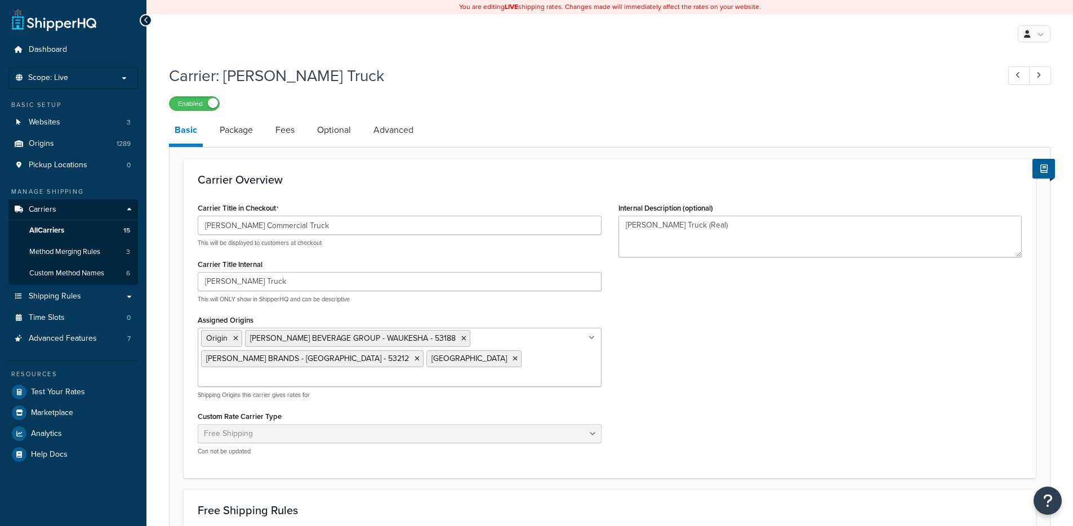
select select "free"
click at [242, 135] on link "Package" at bounding box center [236, 130] width 44 height 27
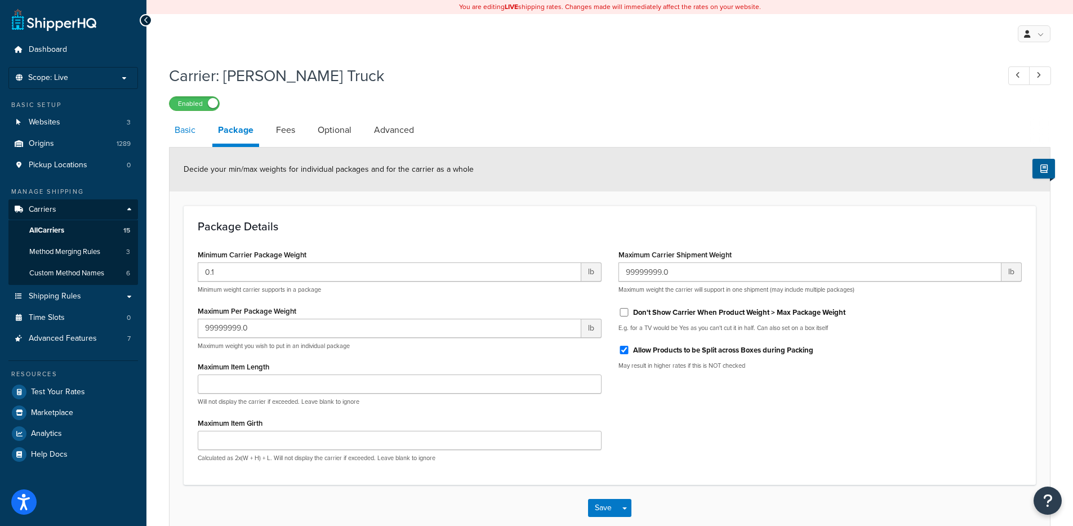
click at [181, 139] on link "Basic" at bounding box center [185, 130] width 32 height 27
select select "free"
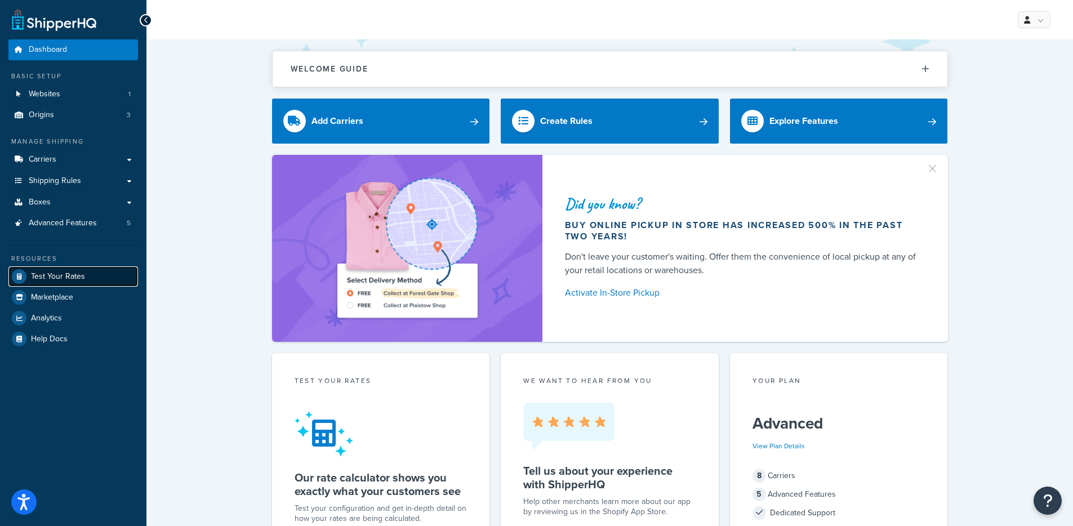
click at [55, 279] on span "Test Your Rates" at bounding box center [58, 277] width 54 height 10
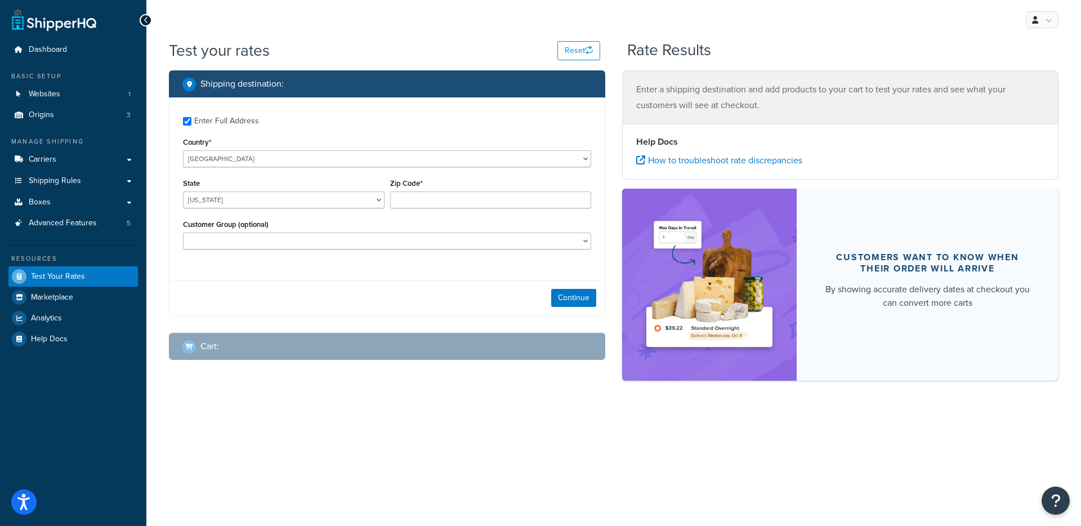
checkbox input "true"
type input "14580"
select select "NY"
select select
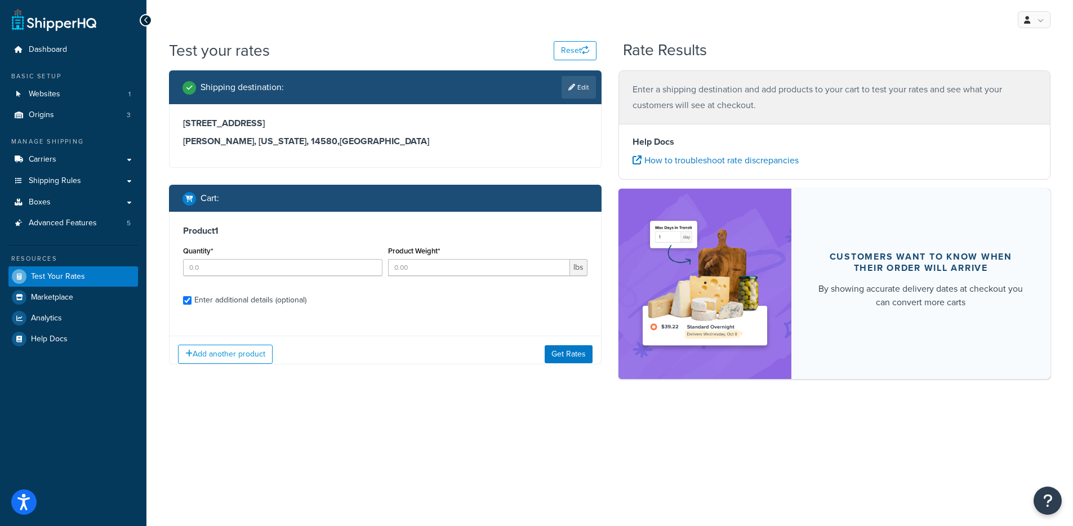
checkbox input "true"
type input "4"
type input "38.0011"
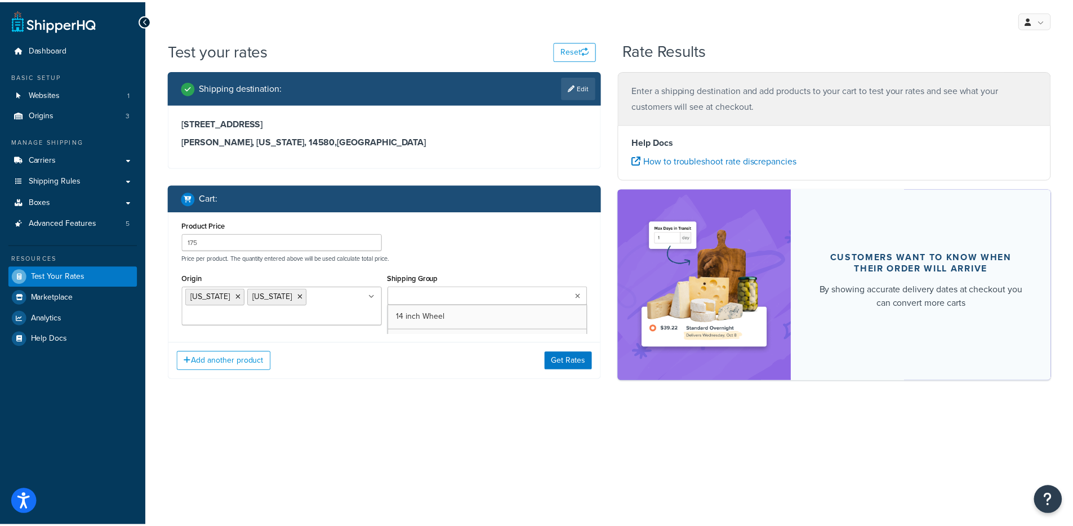
scroll to position [1122, 0]
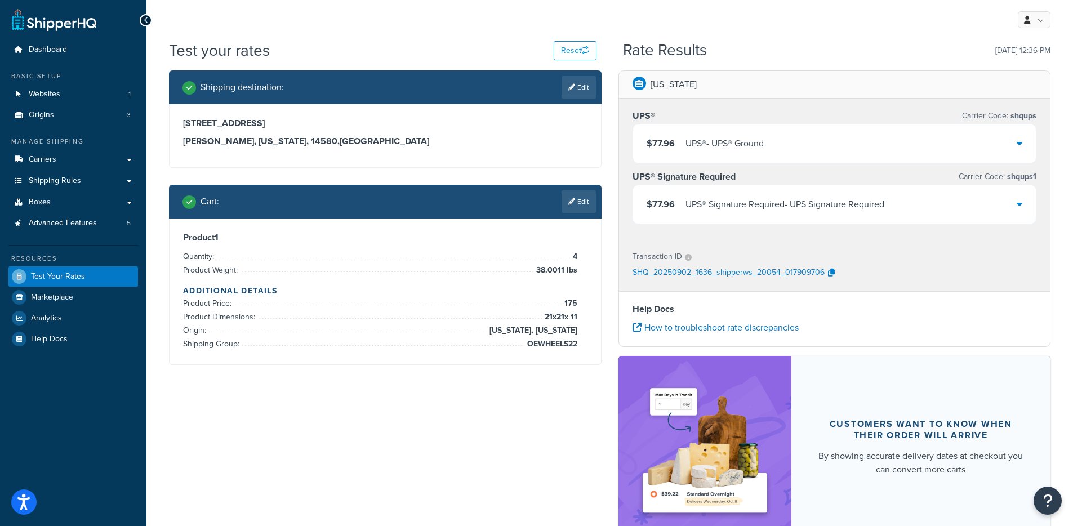
click at [791, 133] on div "$77.96 UPS® - UPS® Ground" at bounding box center [834, 143] width 403 height 38
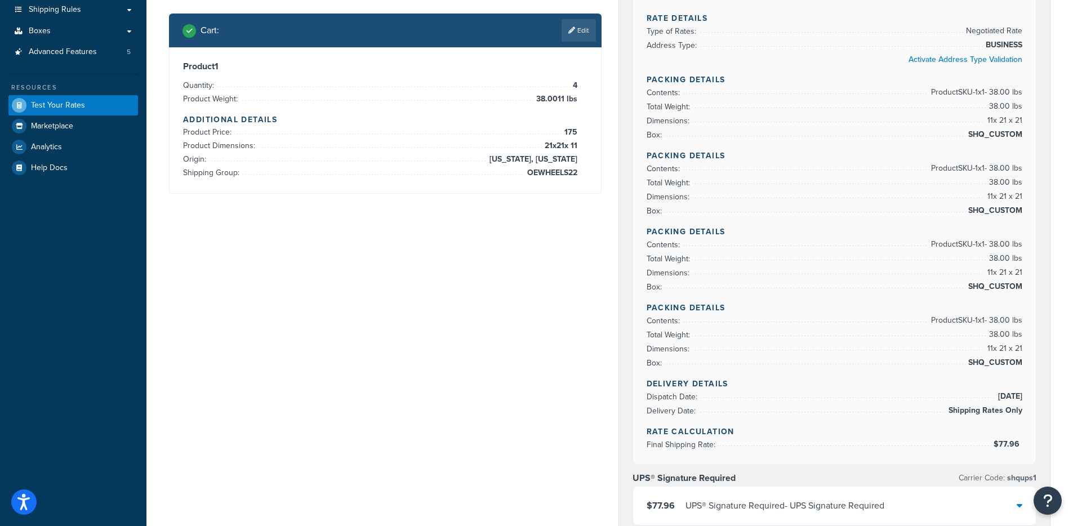
scroll to position [0, 0]
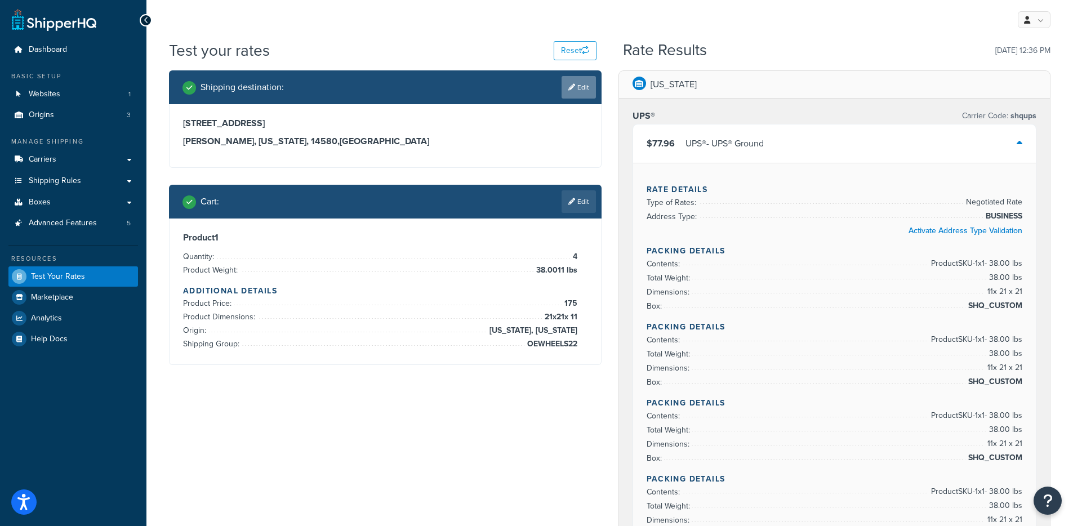
click at [578, 90] on link "Edit" at bounding box center [578, 87] width 34 height 23
select select "NY"
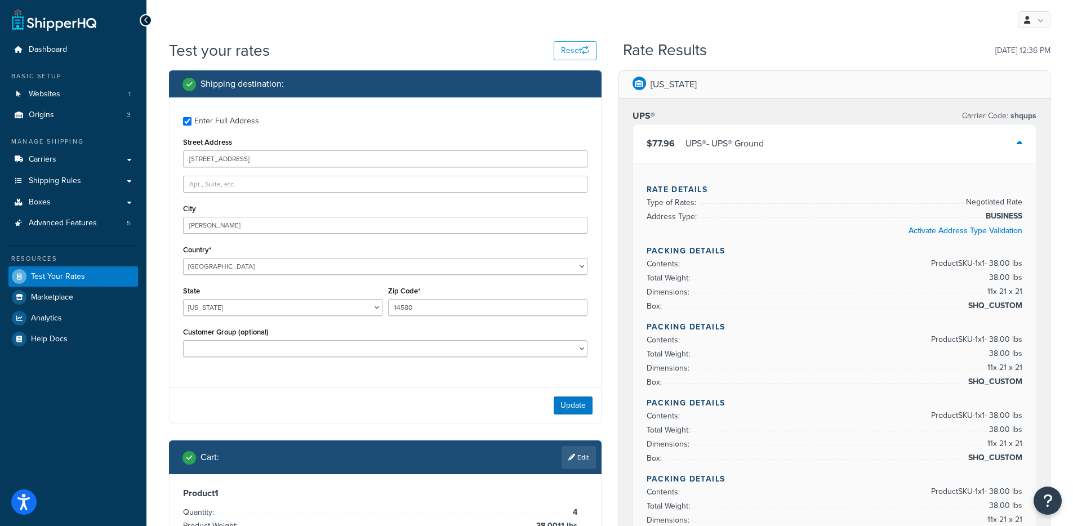
click at [357, 333] on div "Customer Group (optional) Logged In Not Logged in Retail Wholesale" at bounding box center [385, 340] width 404 height 33
click at [356, 342] on select "Logged In Not Logged in Retail Wholesale" at bounding box center [385, 348] width 404 height 17
select select "Wholesale"
click at [183, 340] on select "Logged In Not Logged in Retail Wholesale" at bounding box center [385, 348] width 404 height 17
click at [581, 411] on button "Update" at bounding box center [573, 405] width 39 height 18
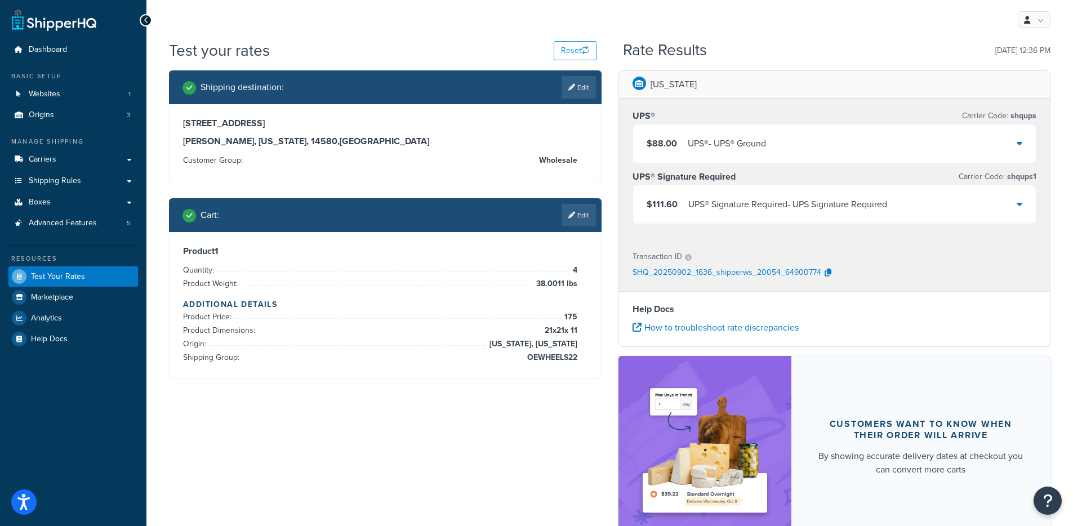
click at [728, 156] on div "$88.00 UPS® - UPS® Ground" at bounding box center [834, 143] width 403 height 38
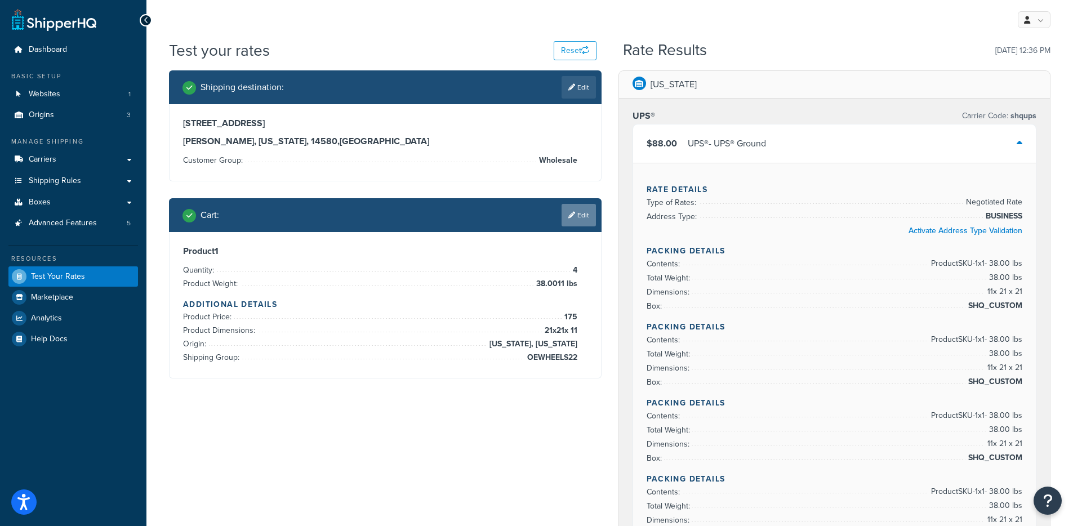
click at [568, 225] on link "Edit" at bounding box center [578, 215] width 34 height 23
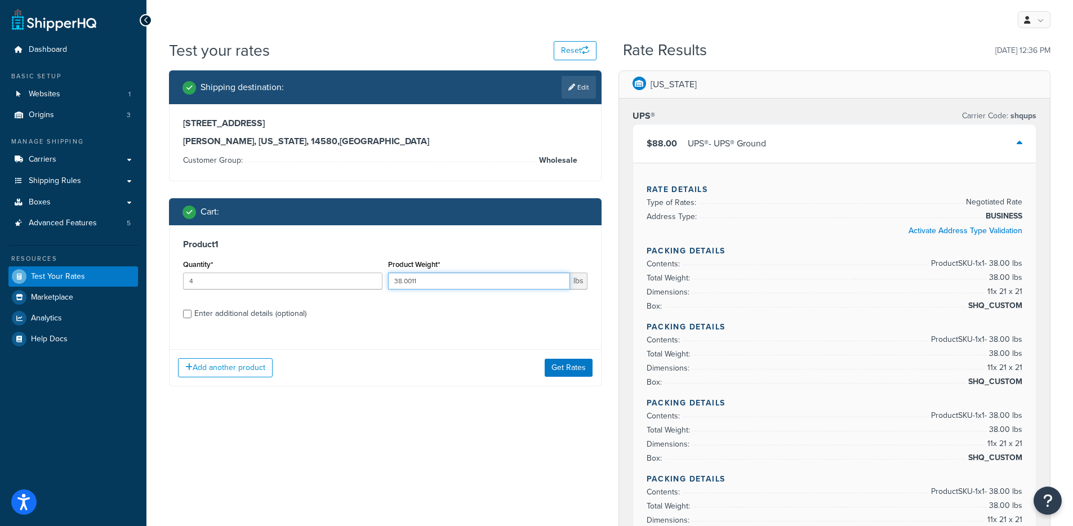
click at [430, 282] on input "38.0011" at bounding box center [479, 281] width 182 height 17
type input "38"
click at [575, 365] on button "Get Rates" at bounding box center [569, 368] width 48 height 18
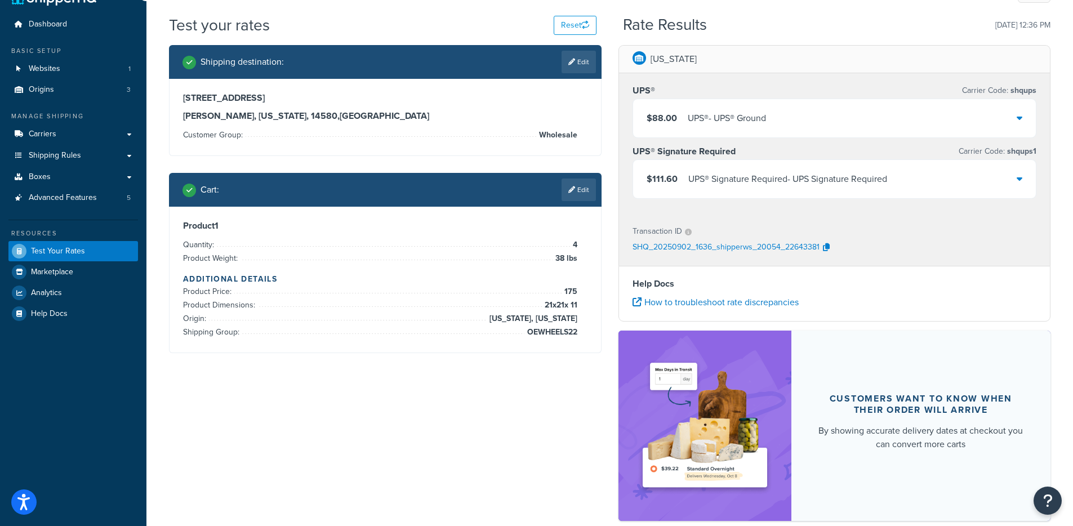
scroll to position [23, 0]
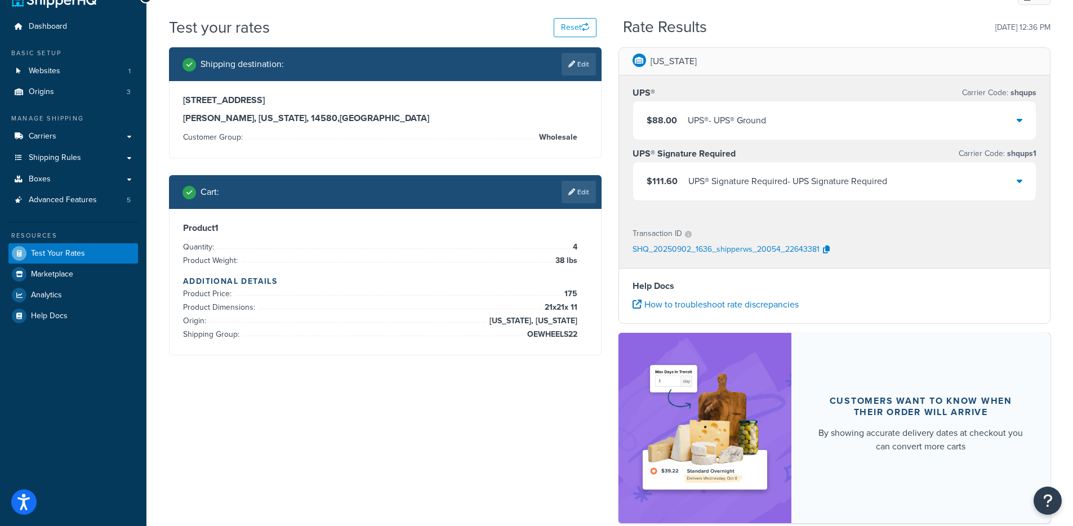
click at [770, 131] on div "$88.00 UPS® - UPS® Ground" at bounding box center [834, 120] width 403 height 38
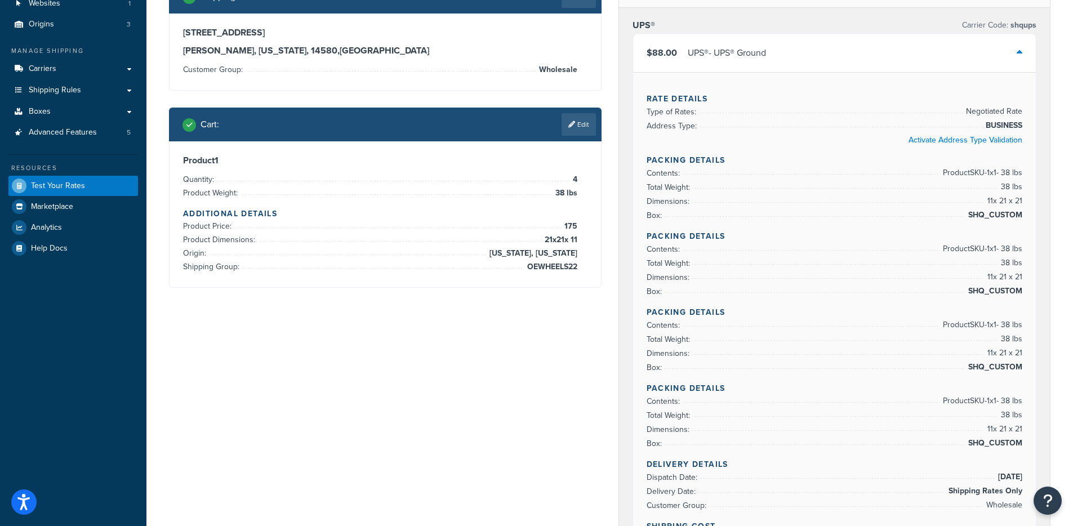
scroll to position [15, 0]
